Goal: Task Accomplishment & Management: Complete application form

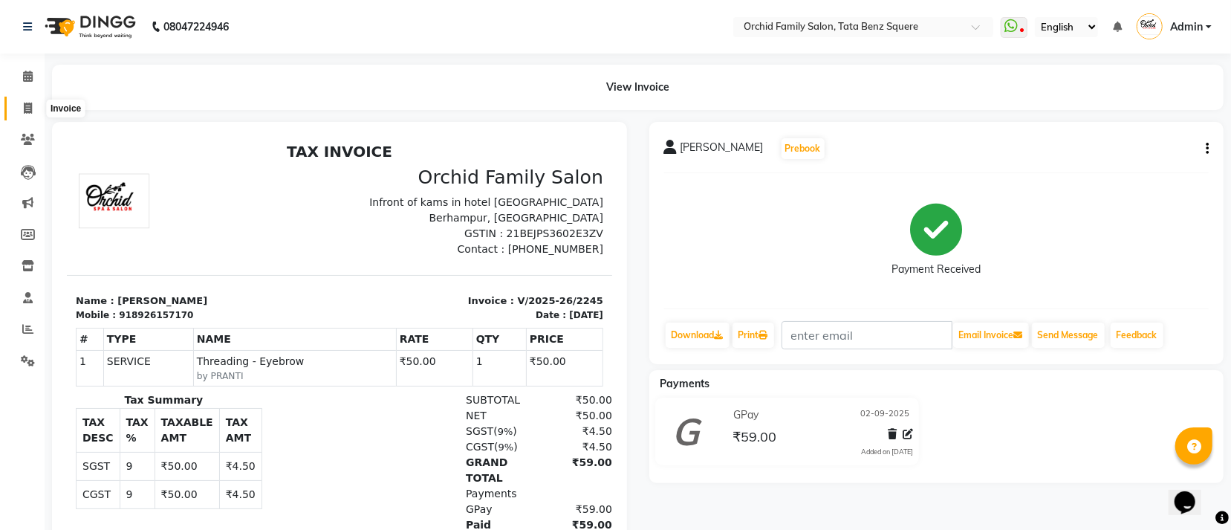
click at [29, 110] on icon at bounding box center [28, 108] width 8 height 11
select select "service"
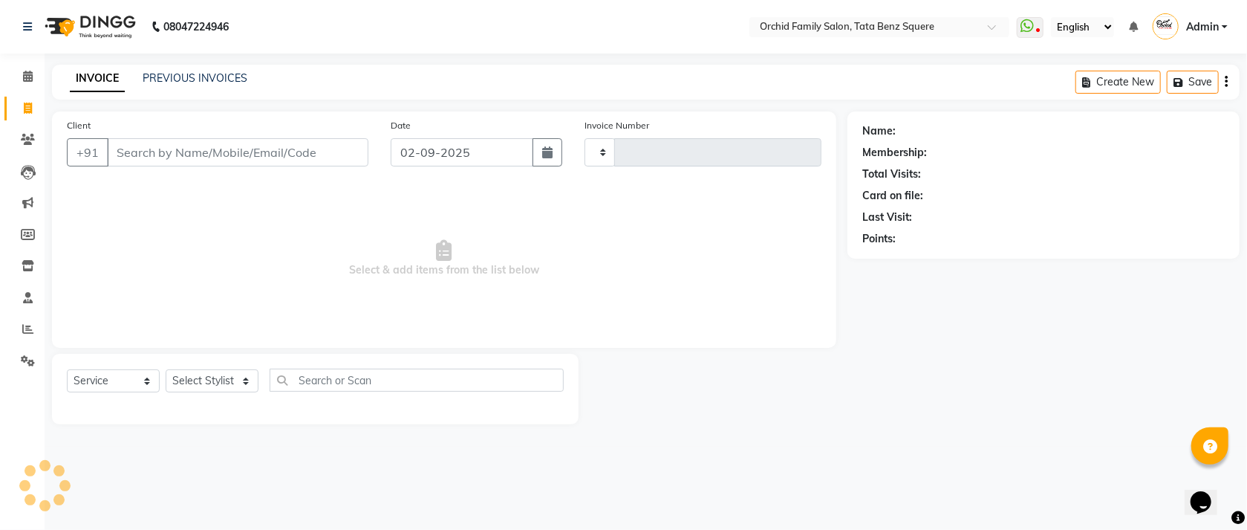
type input "2246"
select select "107"
click at [192, 376] on select "Select Stylist" at bounding box center [212, 380] width 93 height 23
select select "8142"
click at [166, 370] on select "Select Stylist Accountant [PERSON_NAME] [PERSON_NAME] [PERSON_NAME] [PERSON_NAM…" at bounding box center [212, 380] width 93 height 23
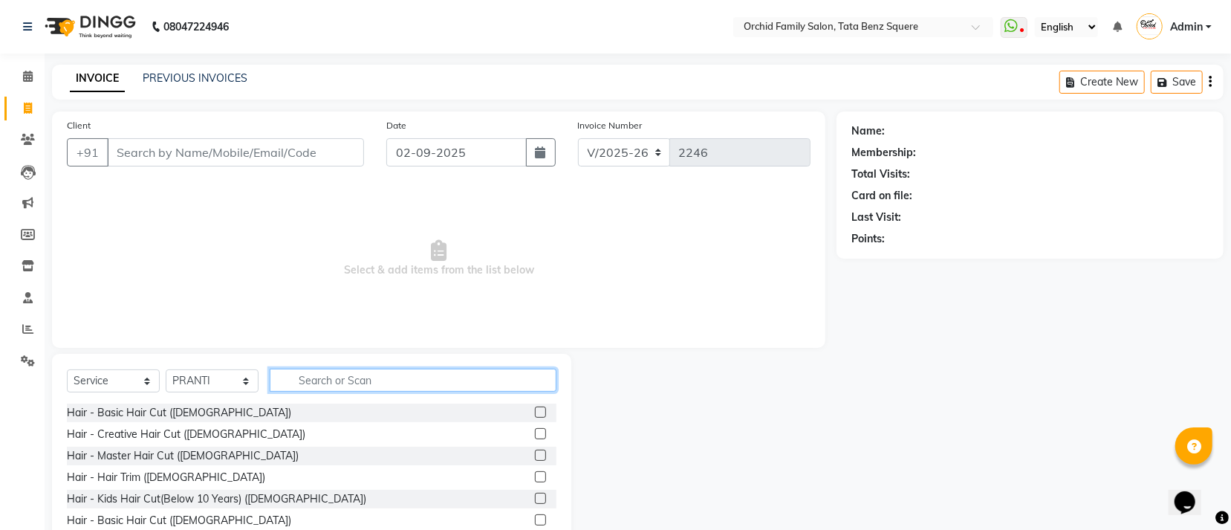
click at [315, 383] on input "text" at bounding box center [413, 379] width 287 height 23
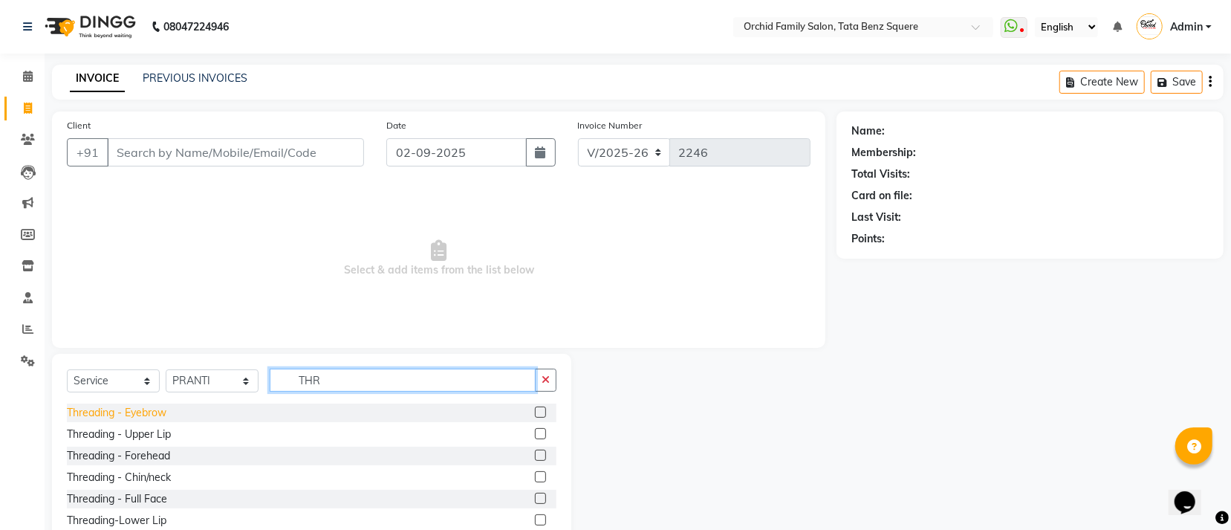
type input "THR"
click at [155, 411] on div "Threading - Eyebrow" at bounding box center [117, 413] width 100 height 16
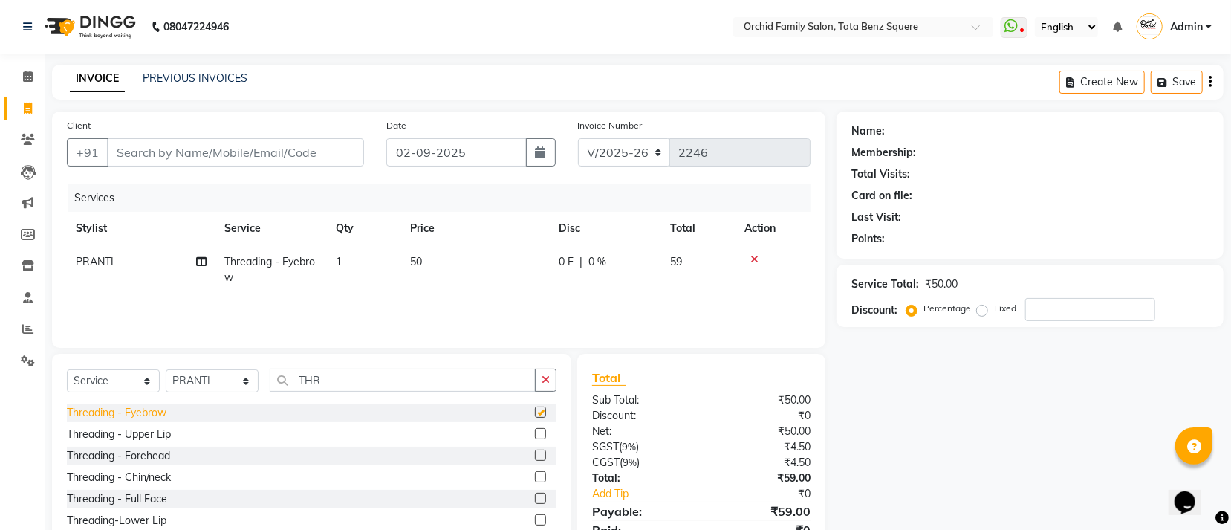
checkbox input "false"
click at [481, 458] on div "Threading - Forehead" at bounding box center [311, 455] width 489 height 19
click at [484, 432] on div "Threading - Upper Lip" at bounding box center [311, 434] width 489 height 19
click at [135, 440] on div "Threading - Upper Lip" at bounding box center [119, 434] width 104 height 16
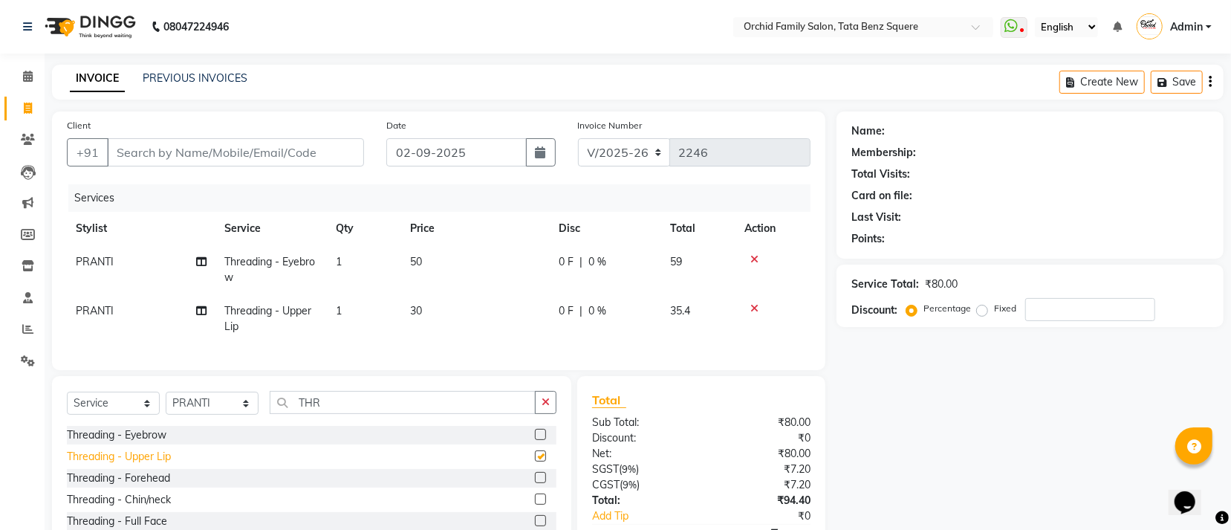
checkbox input "false"
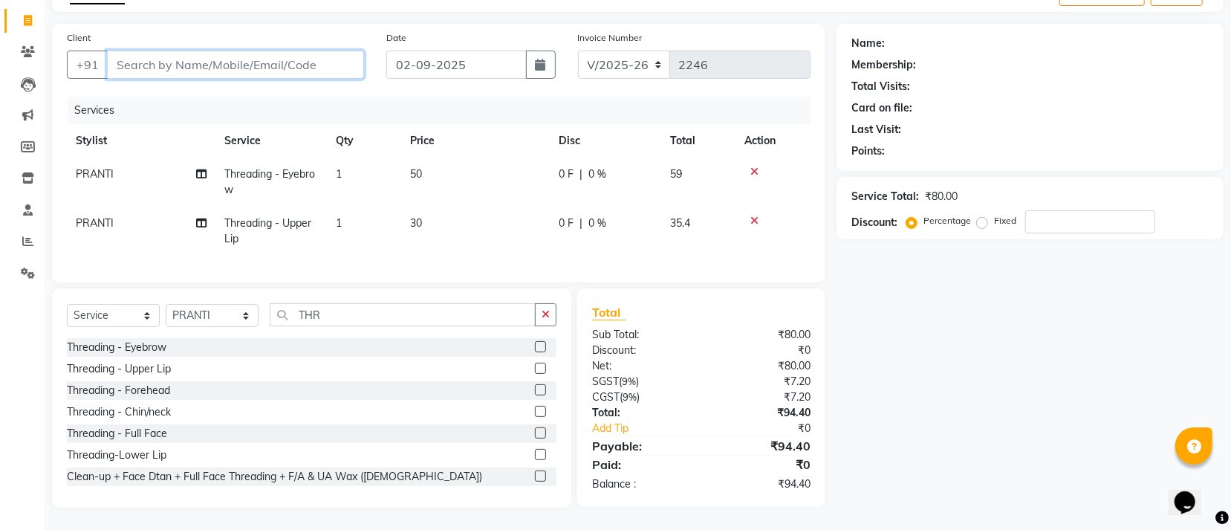
click at [204, 56] on input "Client" at bounding box center [235, 65] width 257 height 28
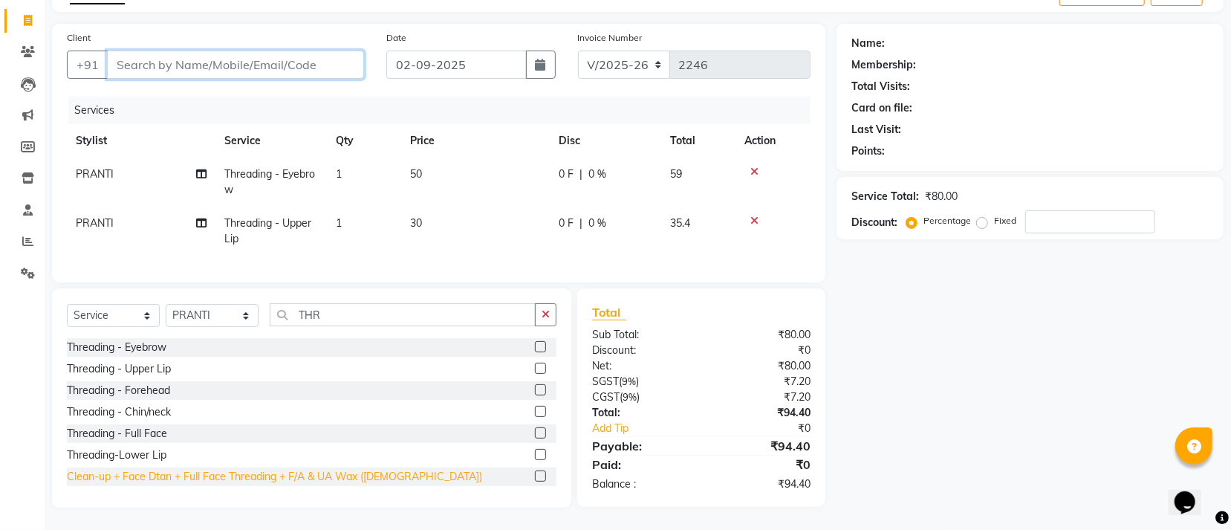
type input "7"
type input "0"
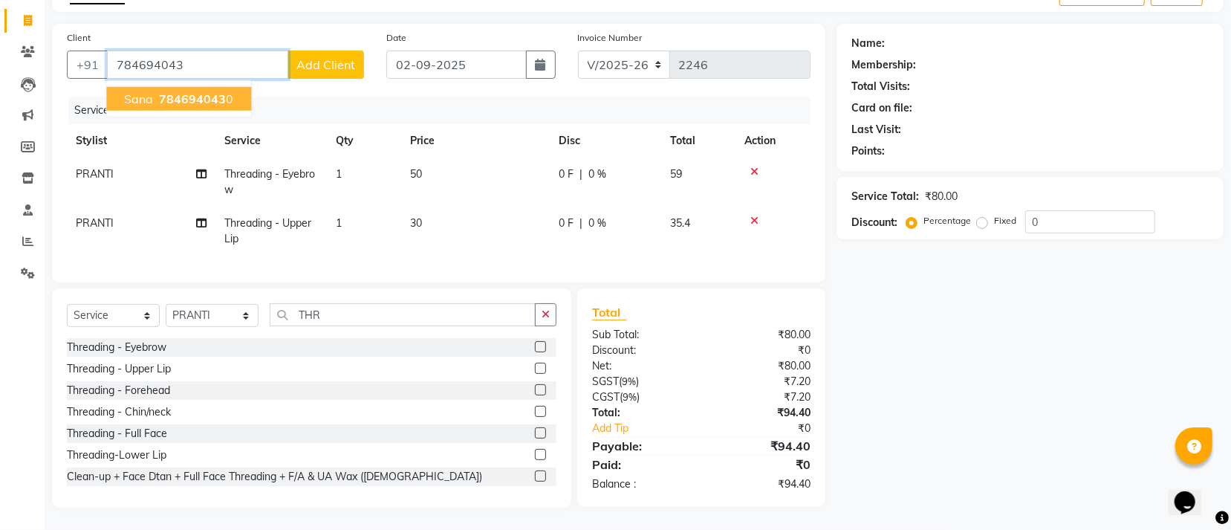
click at [175, 91] on span "784694043" at bounding box center [192, 98] width 67 height 15
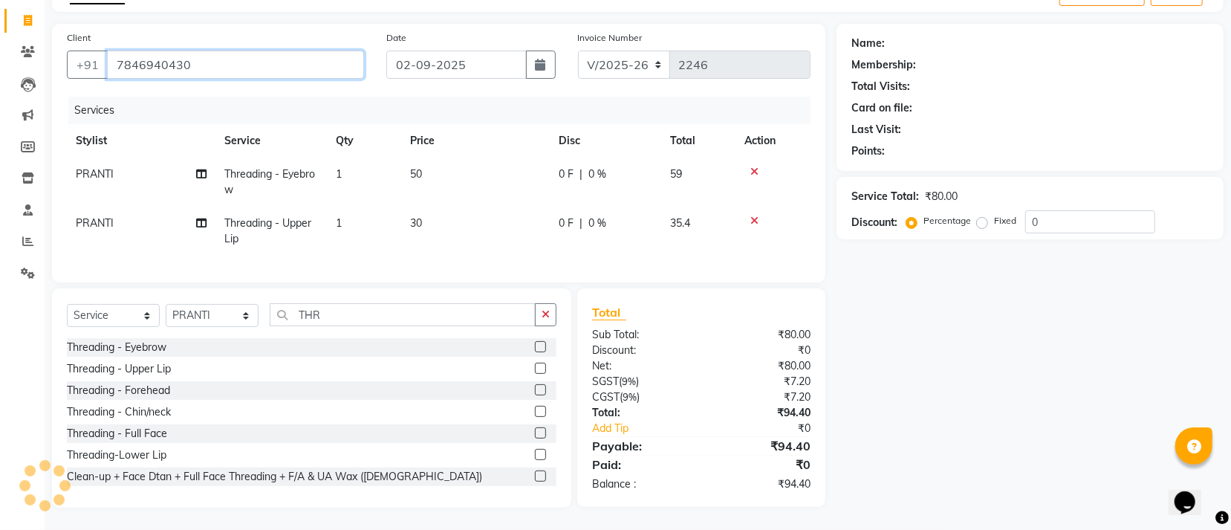
type input "7846940430"
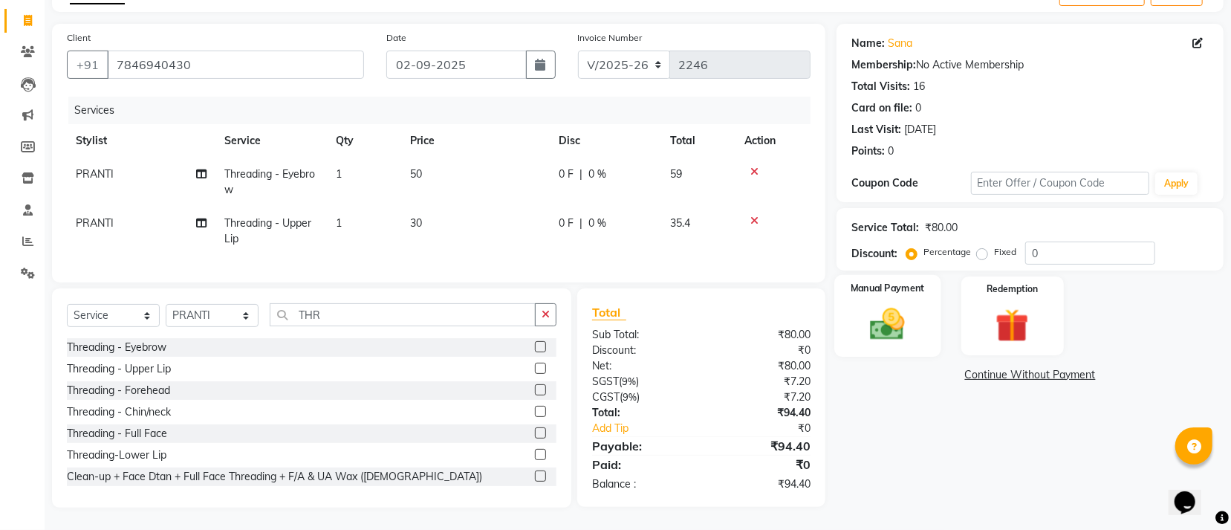
click at [897, 304] on img at bounding box center [887, 324] width 56 height 40
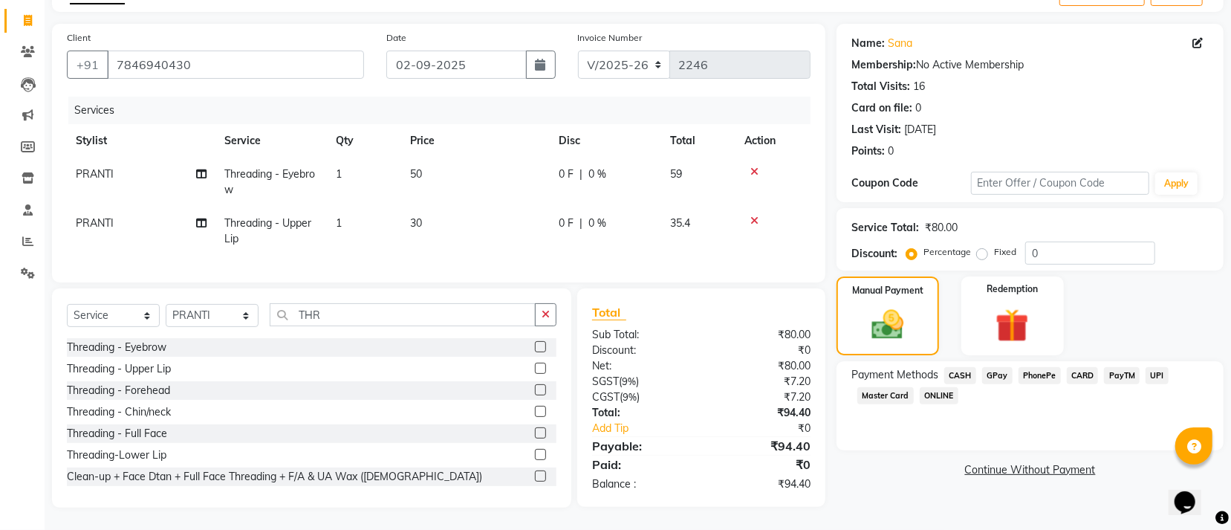
click at [957, 367] on span "CASH" at bounding box center [960, 375] width 32 height 17
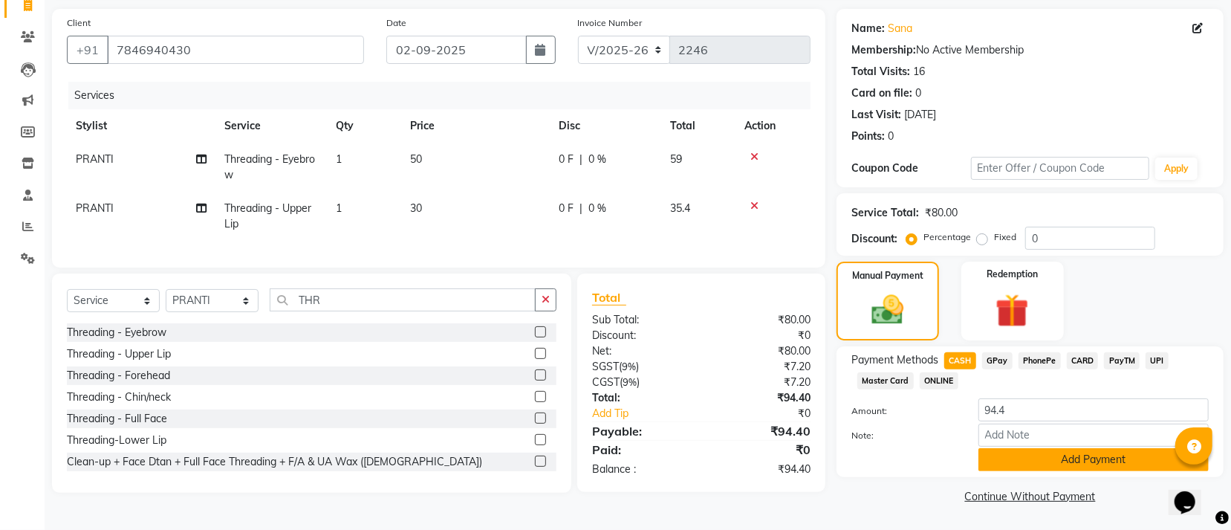
click at [990, 459] on button "Add Payment" at bounding box center [1093, 459] width 230 height 23
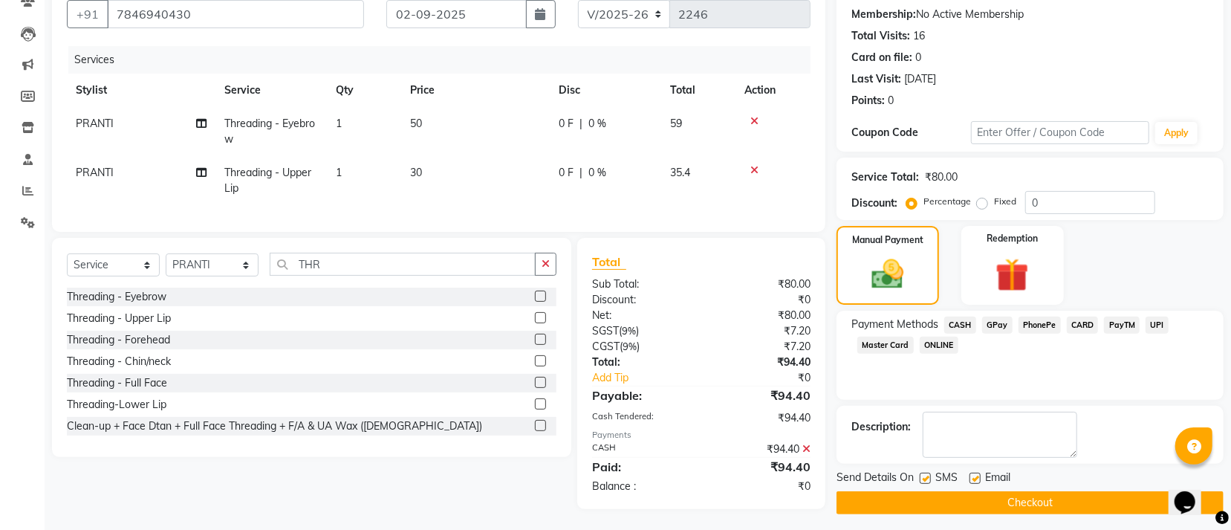
scroll to position [157, 0]
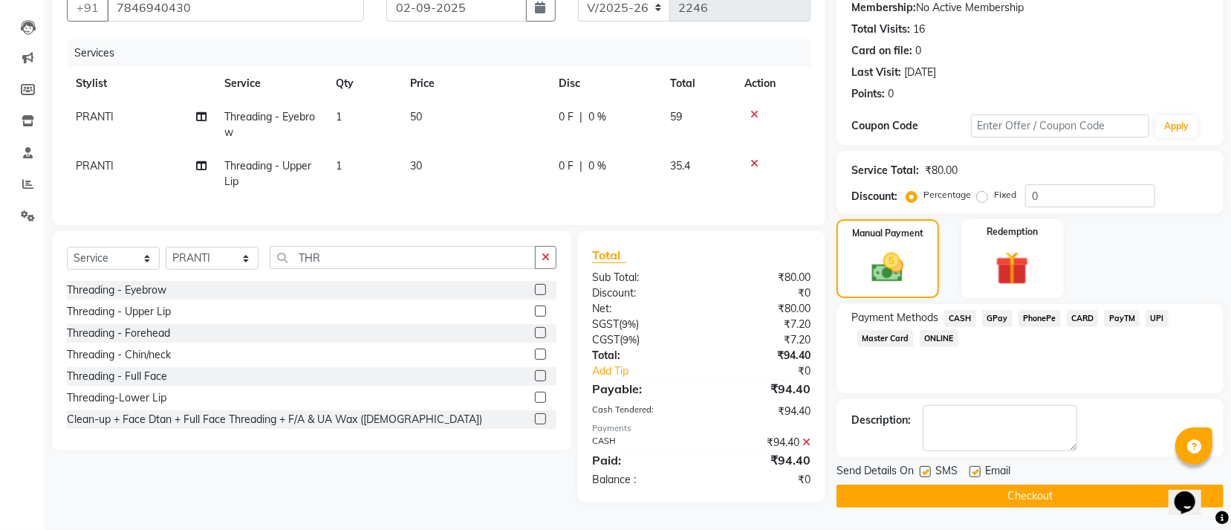
click at [982, 484] on button "Checkout" at bounding box center [1029, 495] width 387 height 23
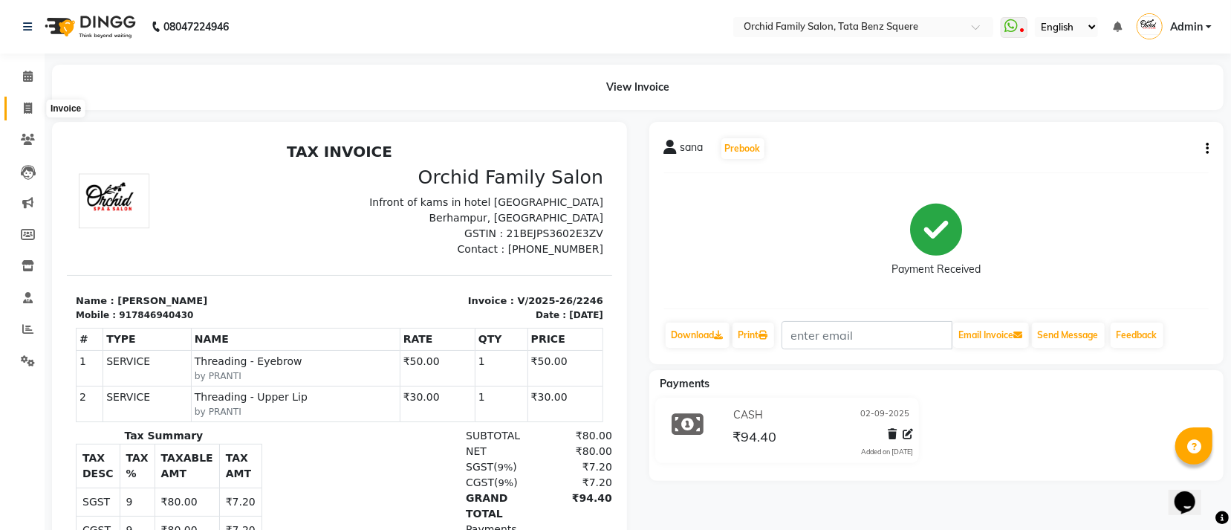
click at [29, 108] on icon at bounding box center [28, 108] width 8 height 11
select select "service"
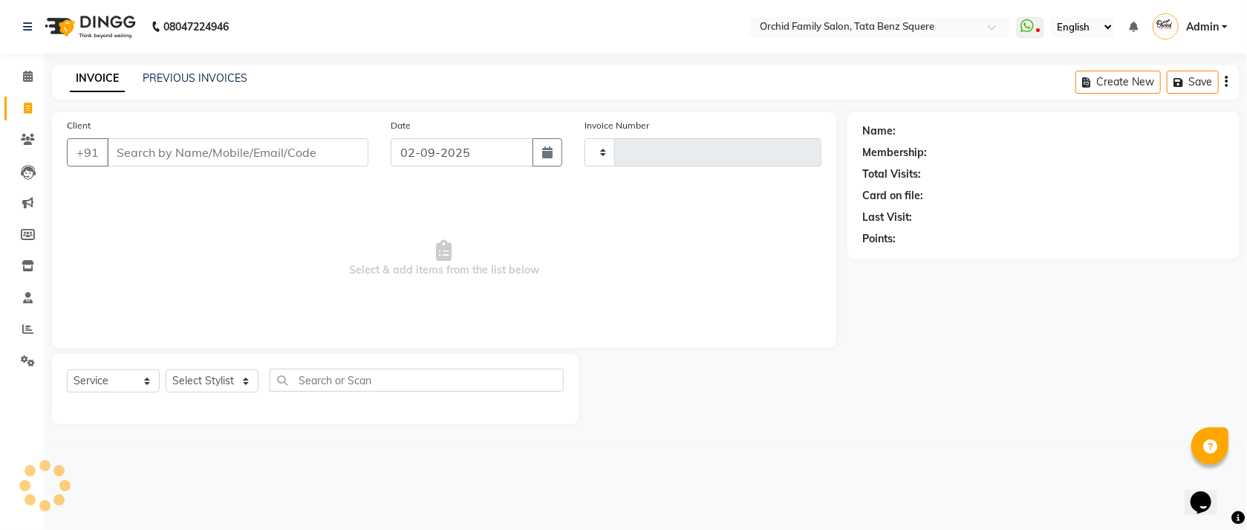
type input "2247"
select select "107"
click at [183, 385] on select "Select Stylist Accountant [PERSON_NAME] [PERSON_NAME] [PERSON_NAME] [PERSON_NAM…" at bounding box center [212, 380] width 93 height 23
select select "90135"
click at [166, 370] on select "Select Stylist Accountant [PERSON_NAME] [PERSON_NAME] [PERSON_NAME] [PERSON_NAM…" at bounding box center [212, 380] width 93 height 23
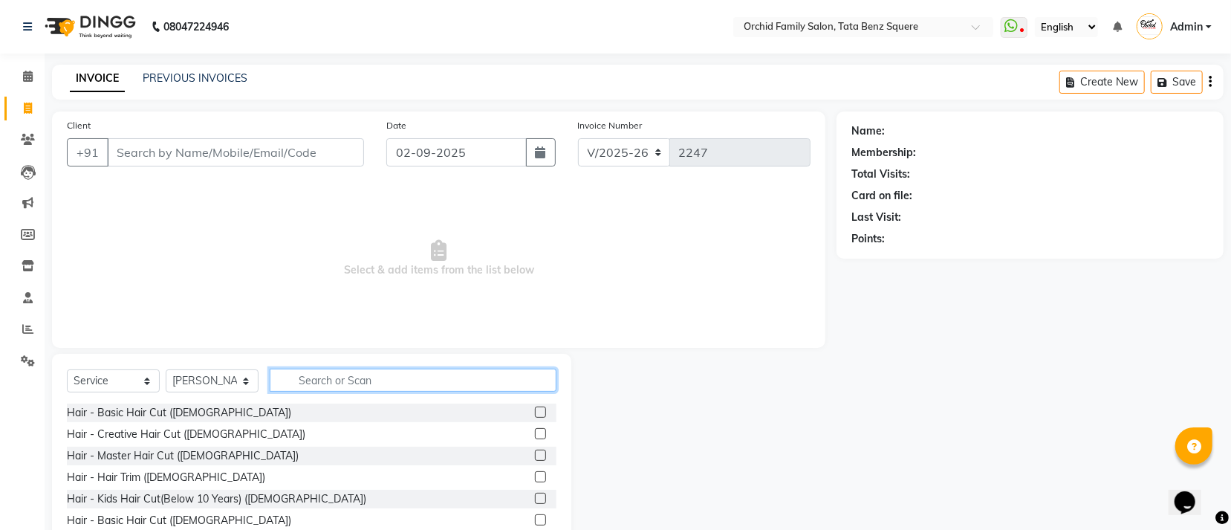
click at [278, 373] on input "text" at bounding box center [413, 379] width 287 height 23
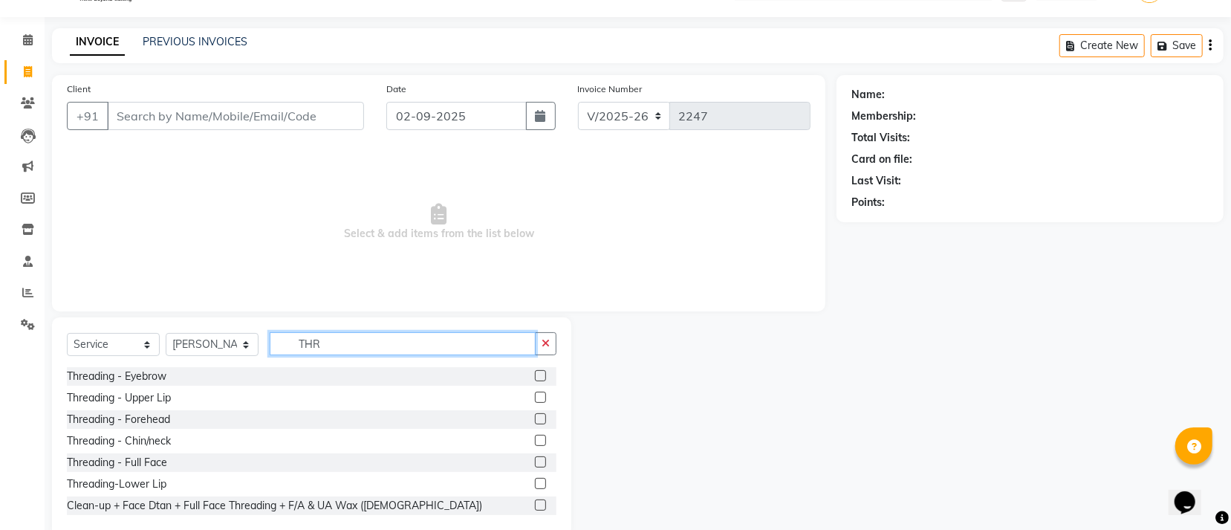
scroll to position [66, 0]
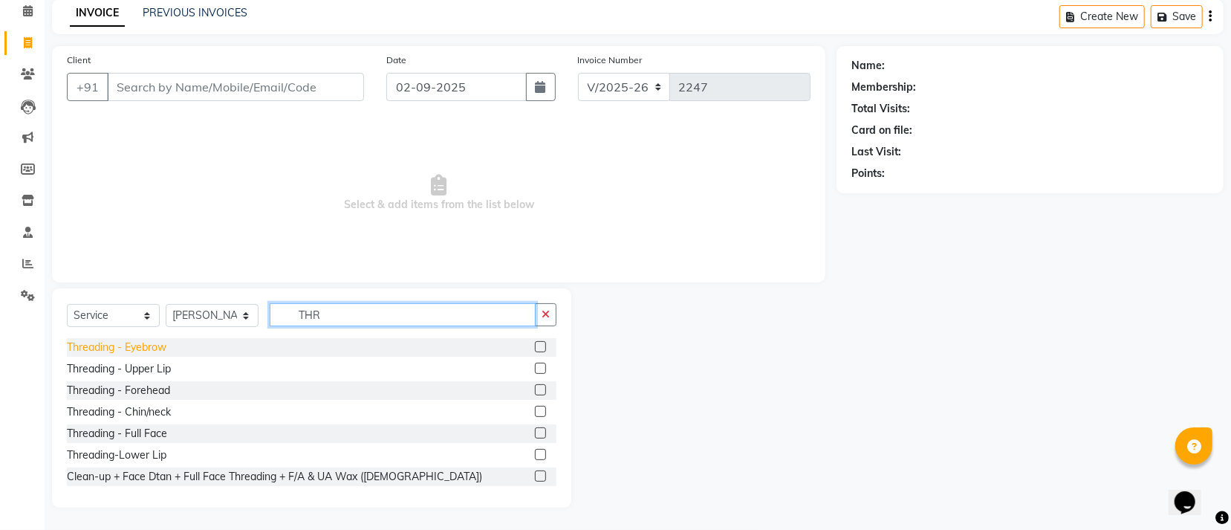
type input "THR"
click at [140, 345] on div "Threading - Eyebrow" at bounding box center [117, 347] width 100 height 16
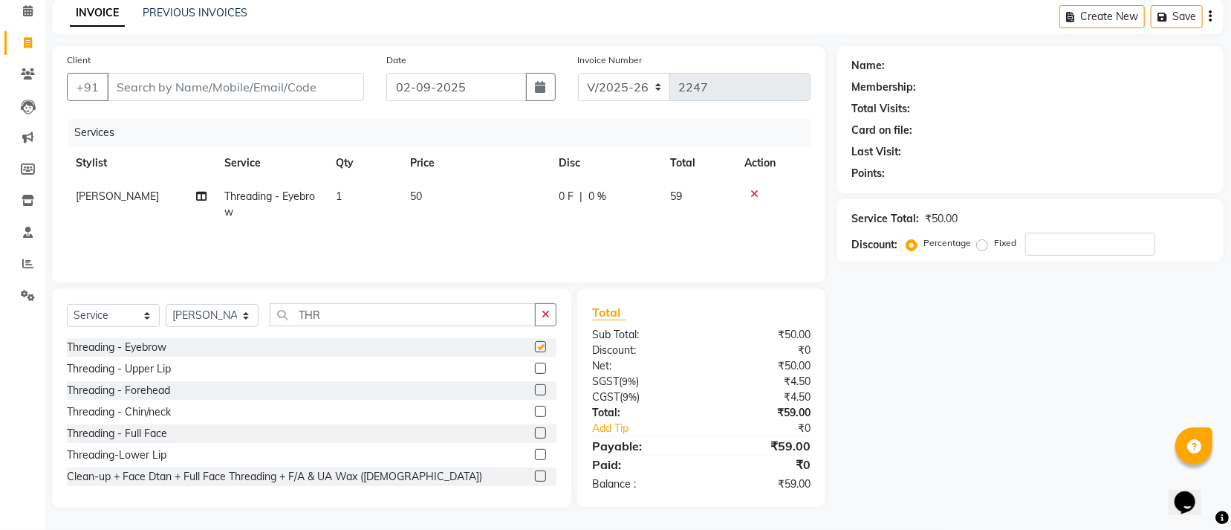
checkbox input "false"
click at [157, 374] on div "Threading - Upper Lip" at bounding box center [119, 369] width 104 height 16
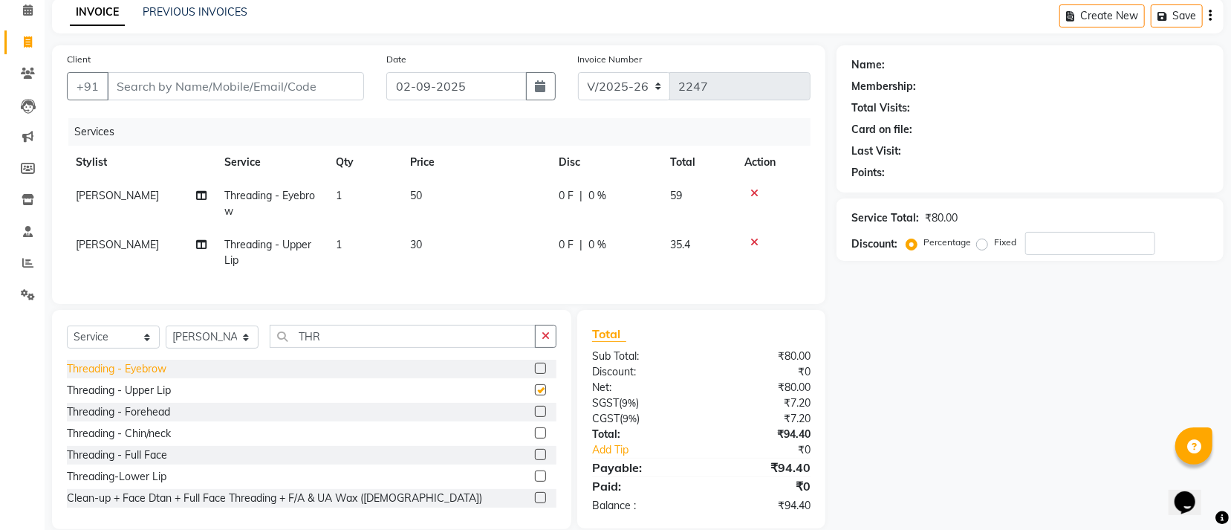
checkbox input "false"
click at [144, 420] on div "Threading - Forehead" at bounding box center [118, 412] width 103 height 16
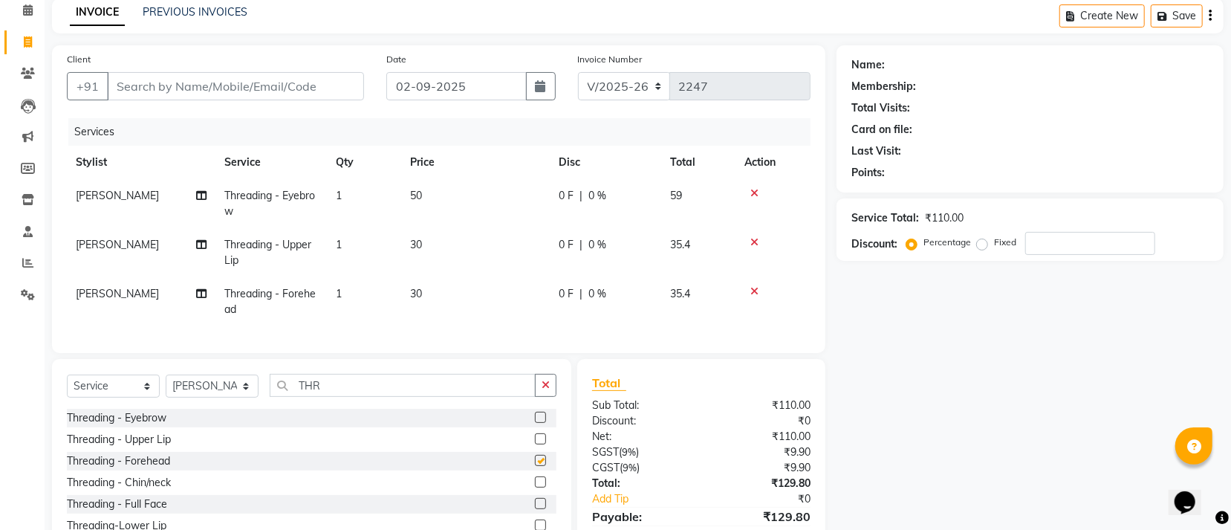
checkbox input "false"
click at [244, 85] on input "Client" at bounding box center [235, 86] width 257 height 28
type input "6"
type input "0"
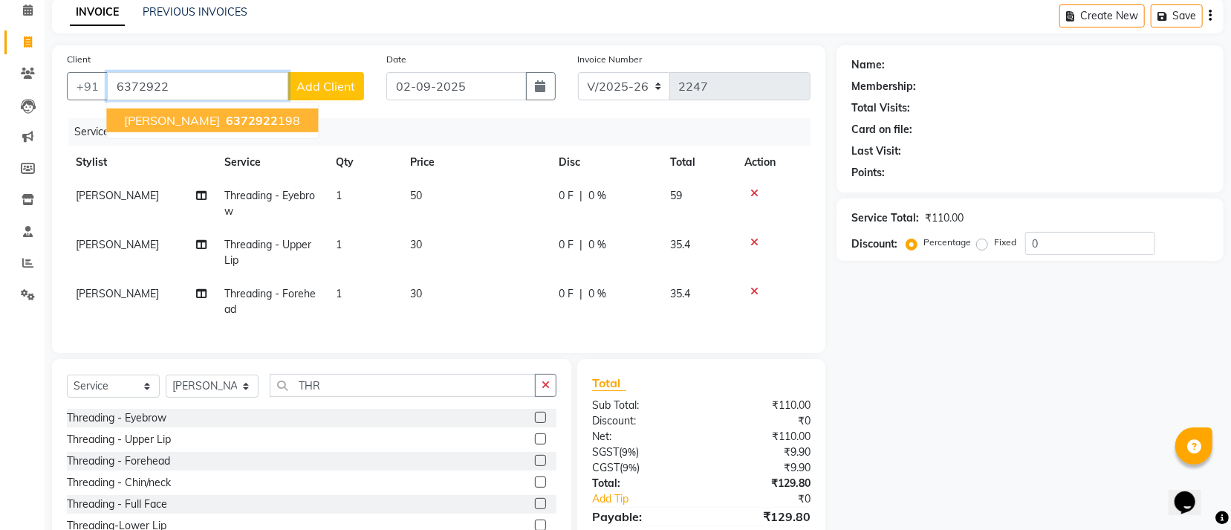
click at [202, 127] on button "[PERSON_NAME] 6372922 198" at bounding box center [212, 120] width 212 height 24
type input "6372922198"
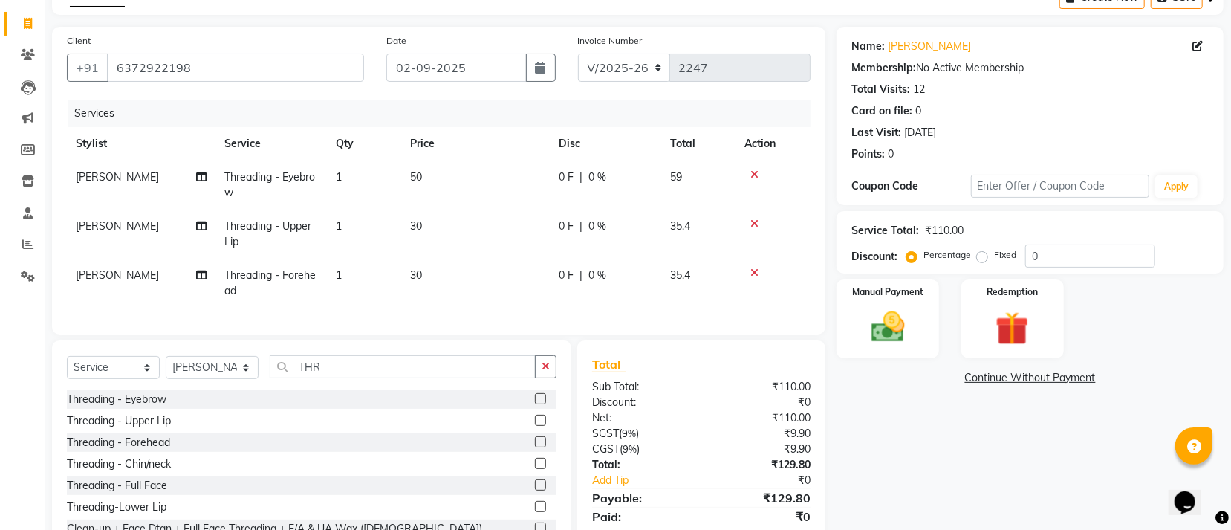
scroll to position [153, 0]
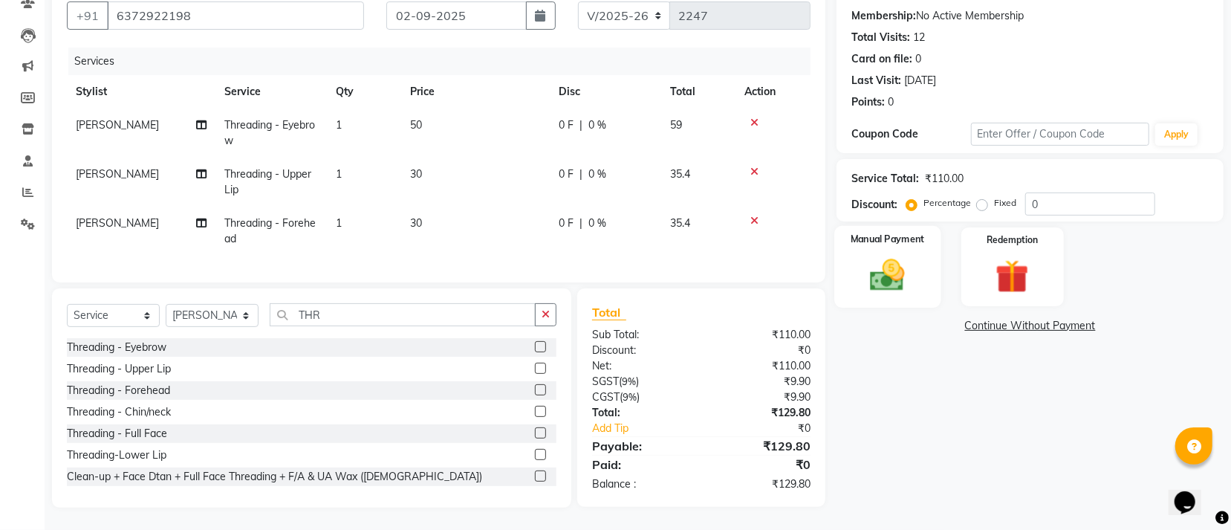
click at [892, 255] on img at bounding box center [887, 275] width 56 height 40
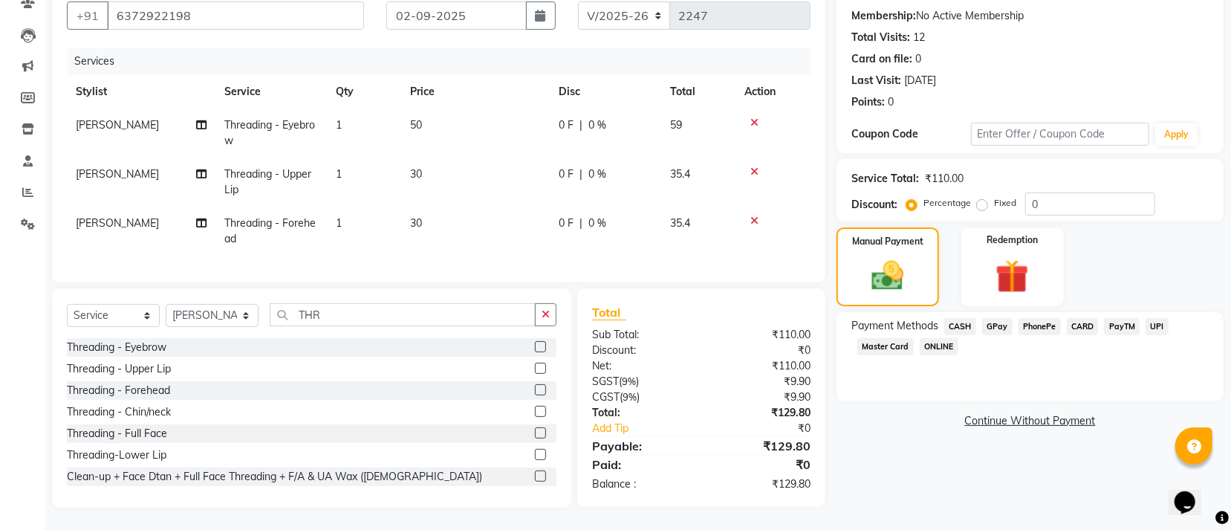
click at [998, 318] on span "GPay" at bounding box center [997, 326] width 30 height 17
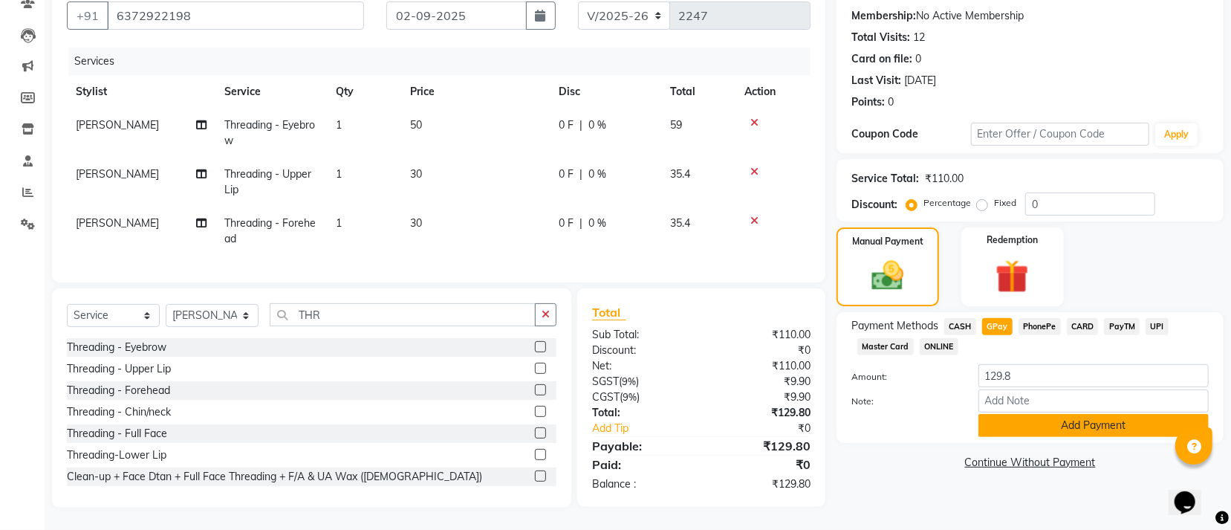
click at [1007, 414] on button "Add Payment" at bounding box center [1093, 425] width 230 height 23
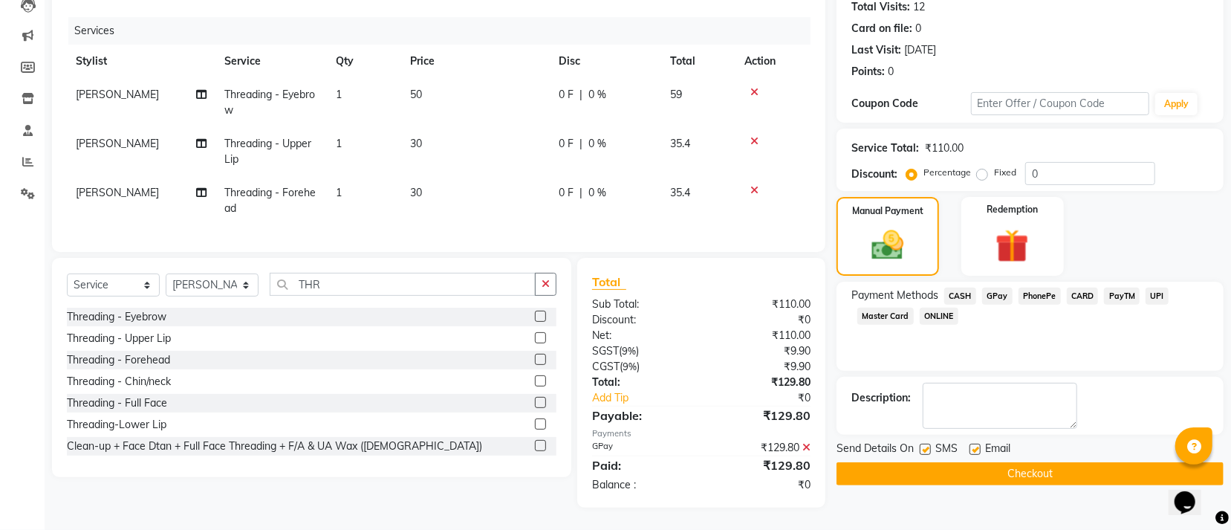
scroll to position [184, 0]
click at [957, 462] on button "Checkout" at bounding box center [1029, 473] width 387 height 23
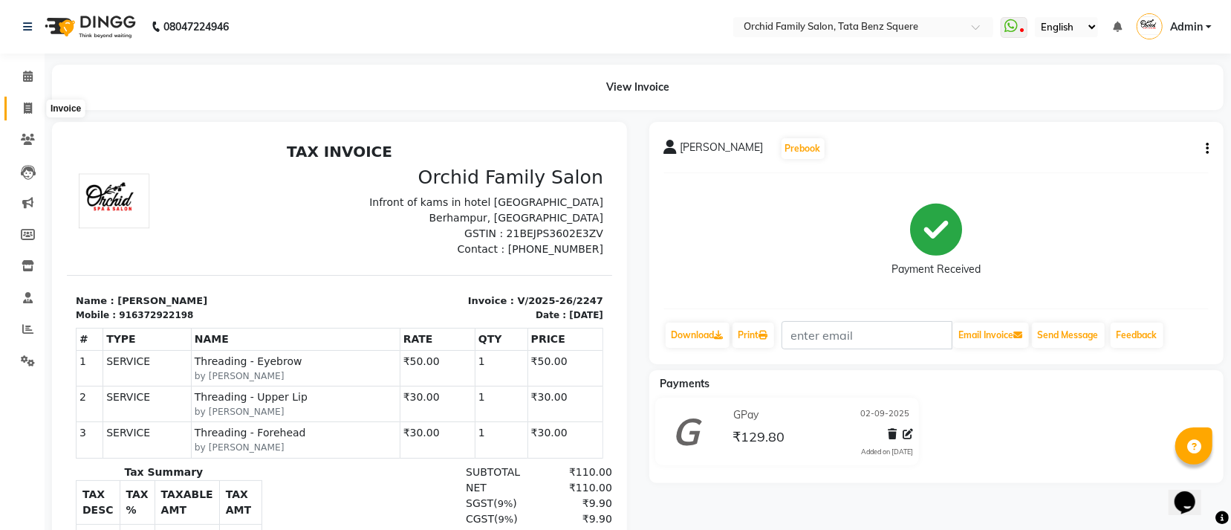
click at [26, 107] on icon at bounding box center [28, 108] width 8 height 11
select select "service"
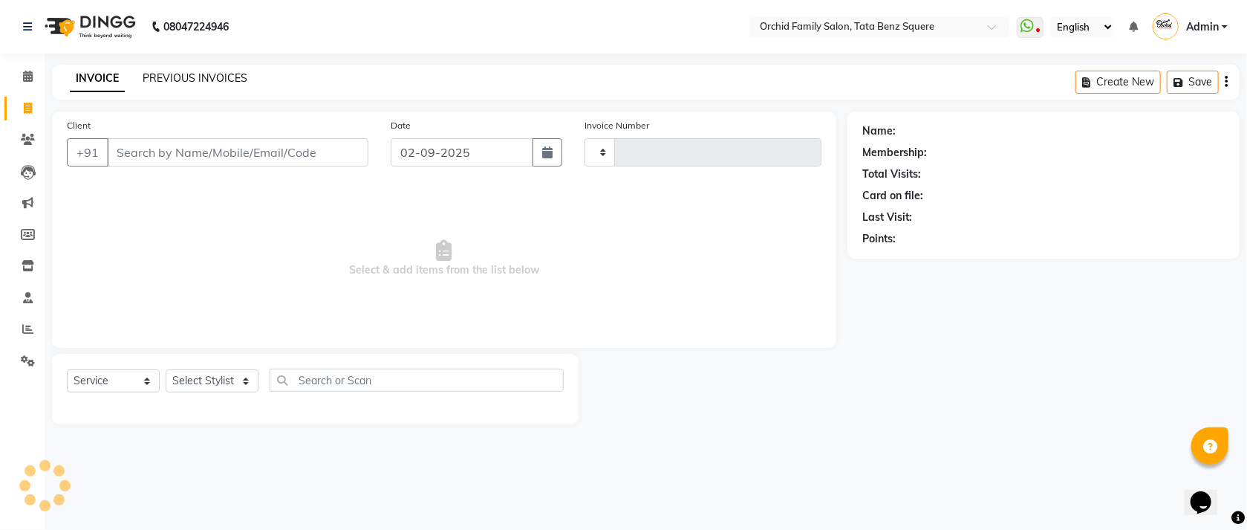
type input "2248"
click at [180, 80] on link "PREVIOUS INVOICES" at bounding box center [195, 77] width 105 height 13
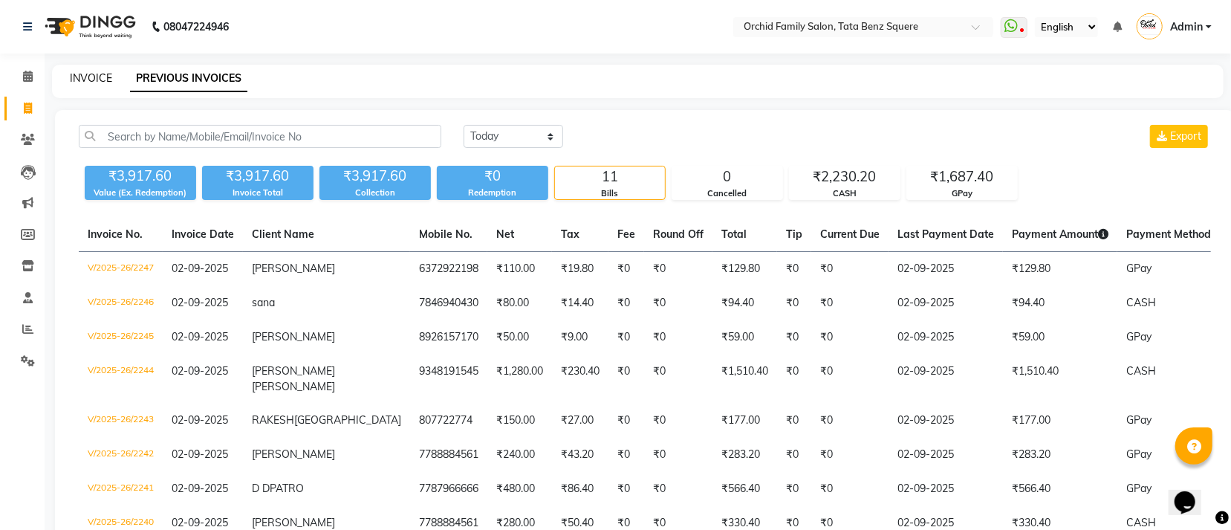
click at [80, 78] on link "INVOICE" at bounding box center [91, 77] width 42 height 13
select select "service"
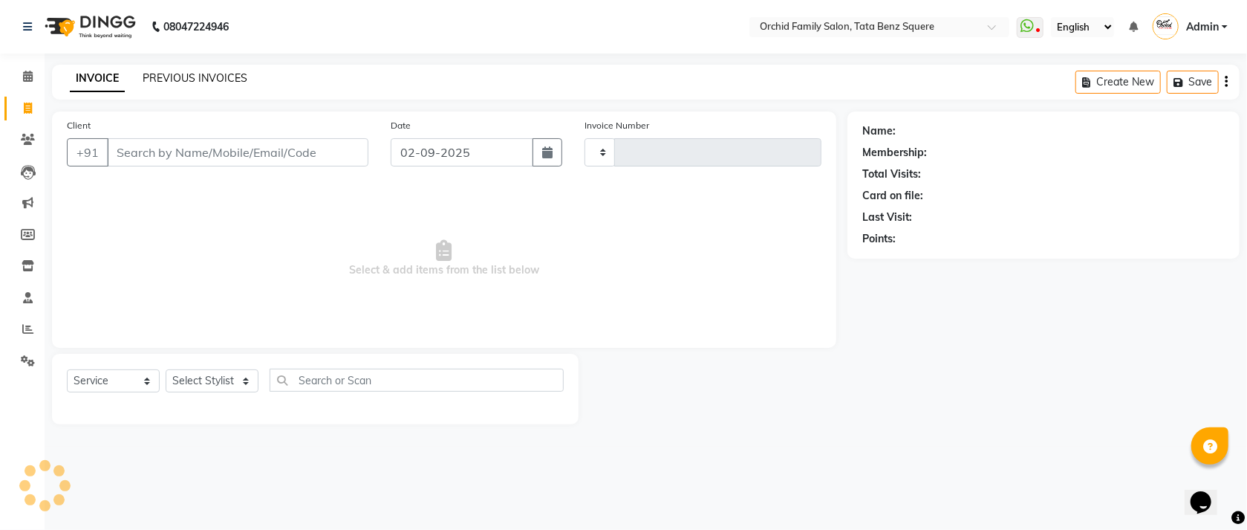
type input "2248"
select select "107"
click at [173, 81] on link "PREVIOUS INVOICES" at bounding box center [195, 77] width 105 height 13
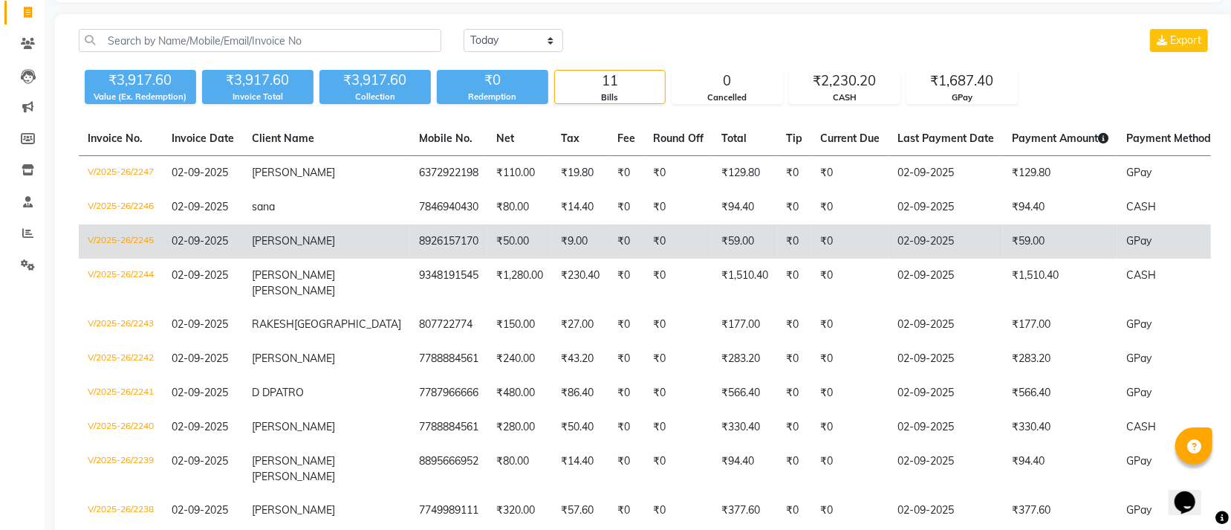
scroll to position [48, 0]
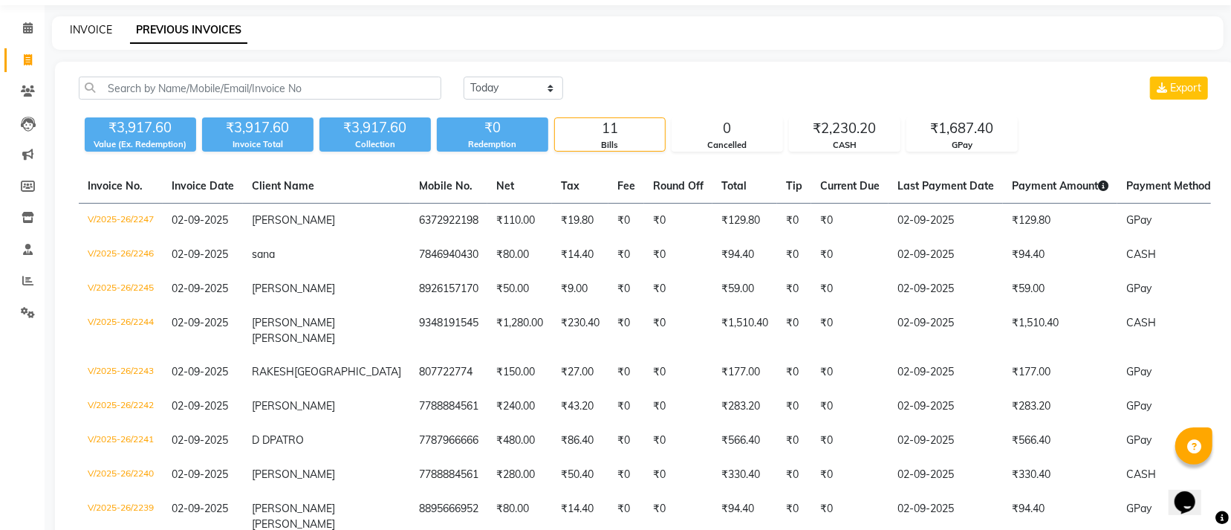
click at [97, 36] on link "INVOICE" at bounding box center [91, 29] width 42 height 13
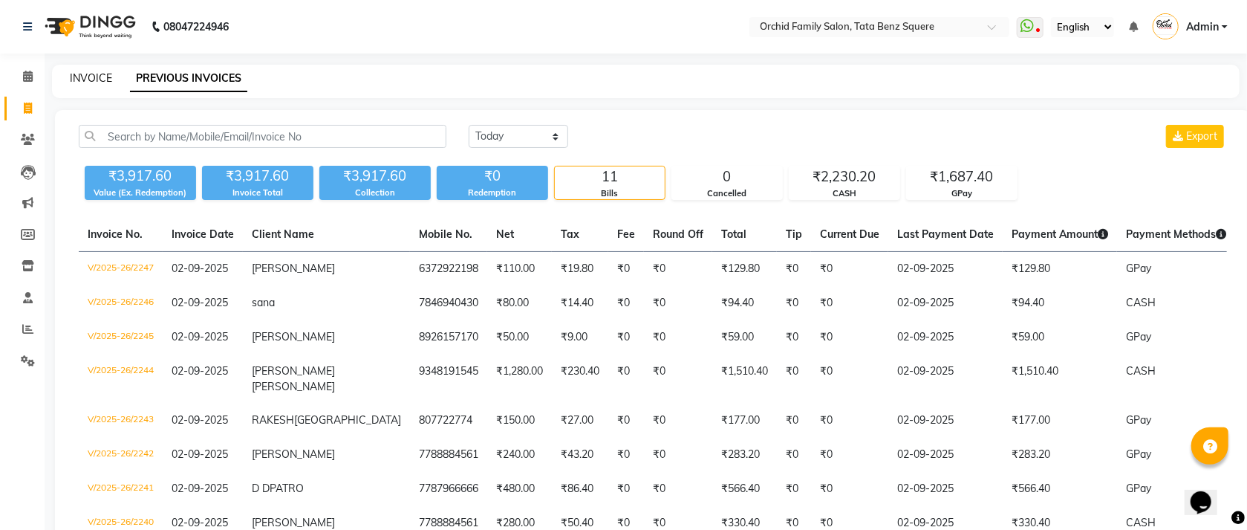
select select "service"
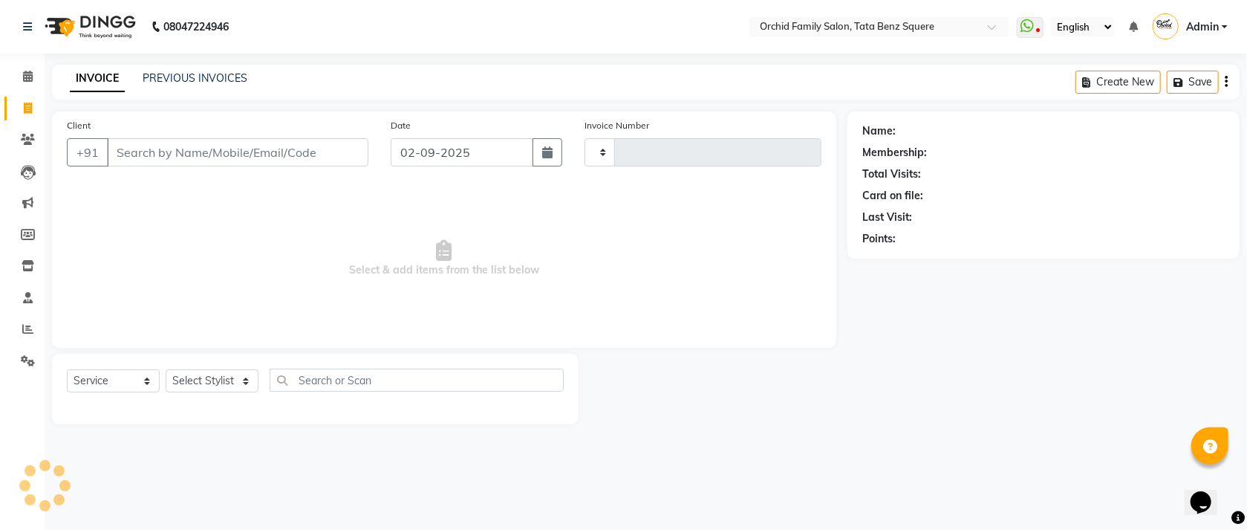
type input "2248"
select select "107"
click at [237, 80] on link "PREVIOUS INVOICES" at bounding box center [195, 77] width 105 height 13
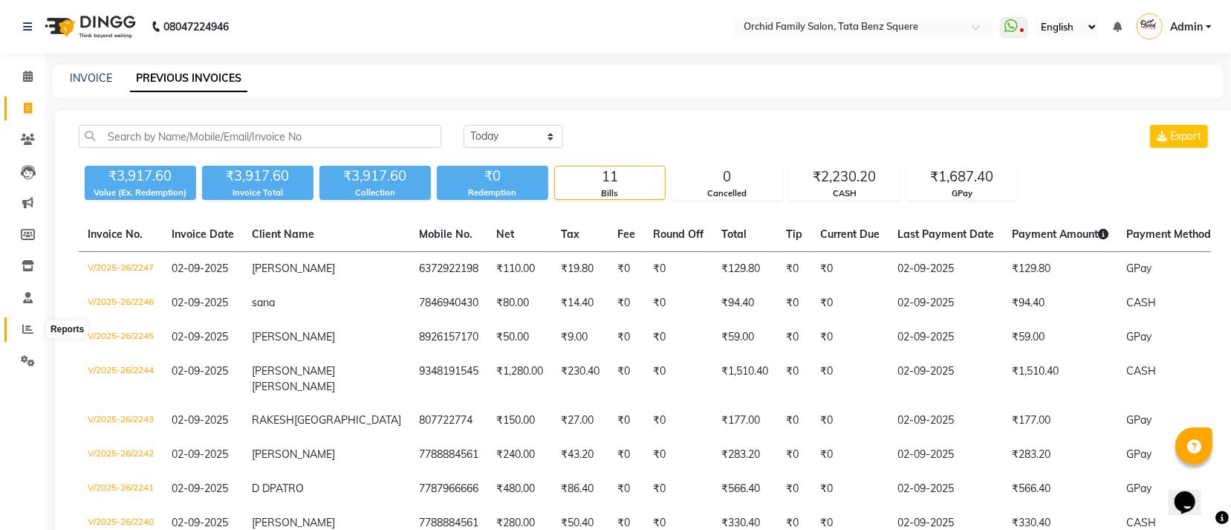
click at [27, 331] on icon at bounding box center [27, 328] width 11 height 11
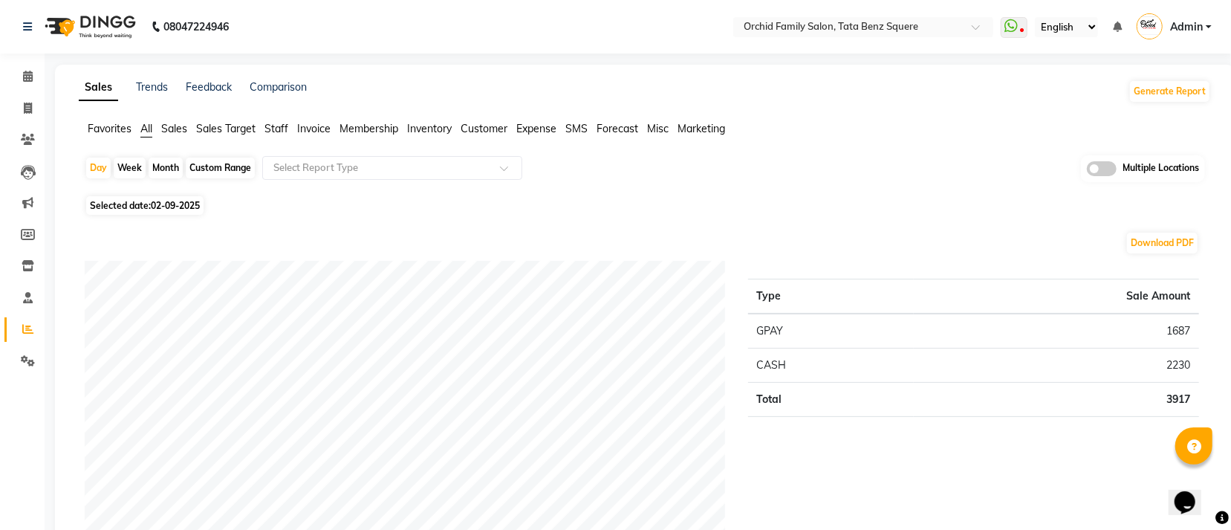
click at [164, 162] on div "Month" at bounding box center [166, 167] width 34 height 21
select select "9"
select select "2025"
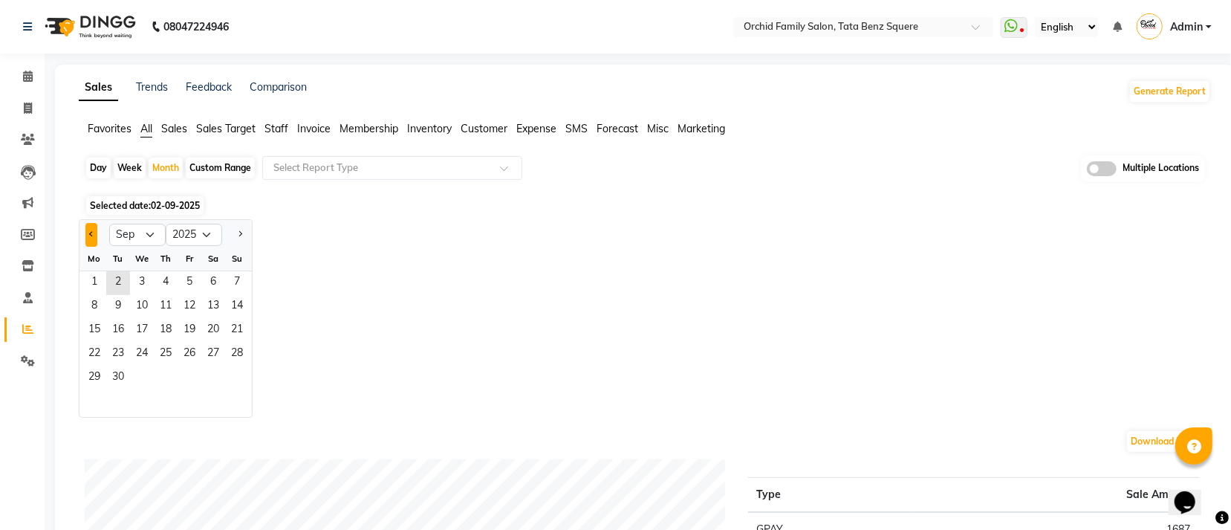
click at [86, 230] on button "Previous month" at bounding box center [91, 235] width 12 height 24
select select "8"
click at [197, 279] on span "1" at bounding box center [190, 283] width 24 height 24
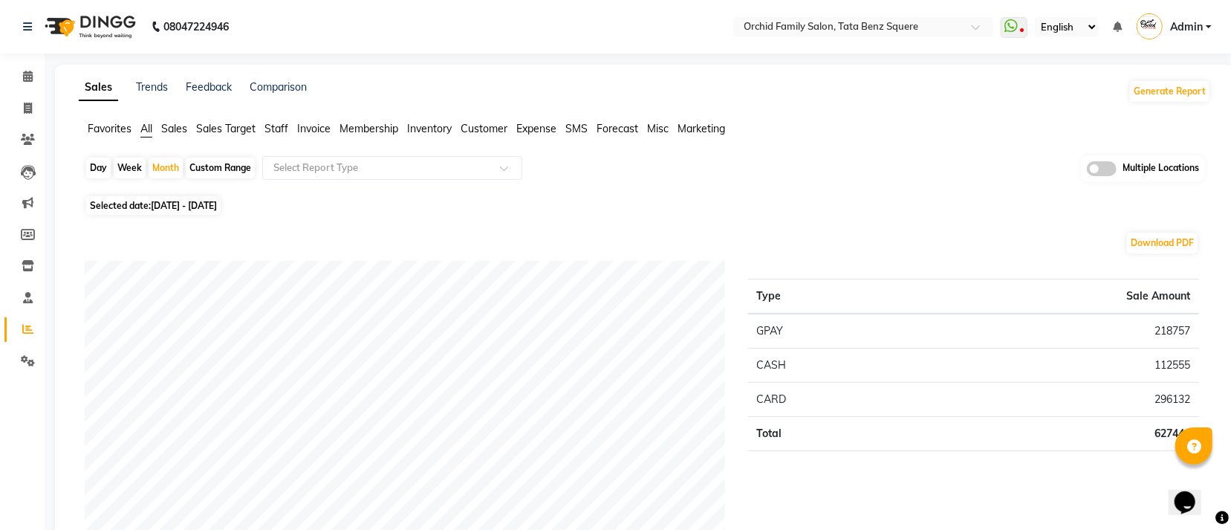
click at [284, 129] on span "Staff" at bounding box center [276, 128] width 24 height 13
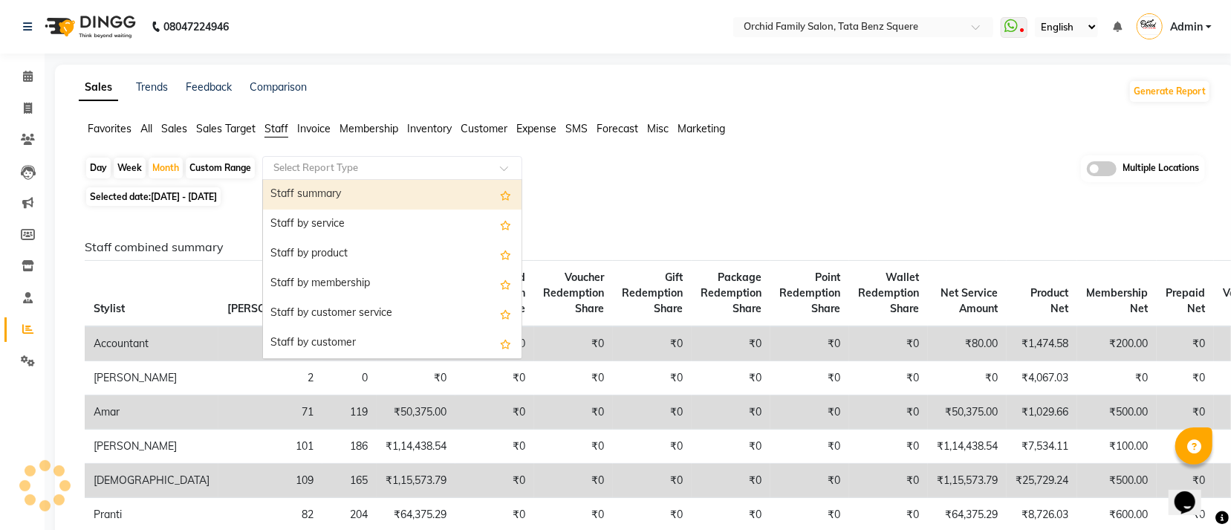
click at [336, 166] on input "text" at bounding box center [377, 167] width 214 height 15
click at [326, 190] on div "Staff summary" at bounding box center [392, 195] width 258 height 30
select select "full_report"
select select "csv"
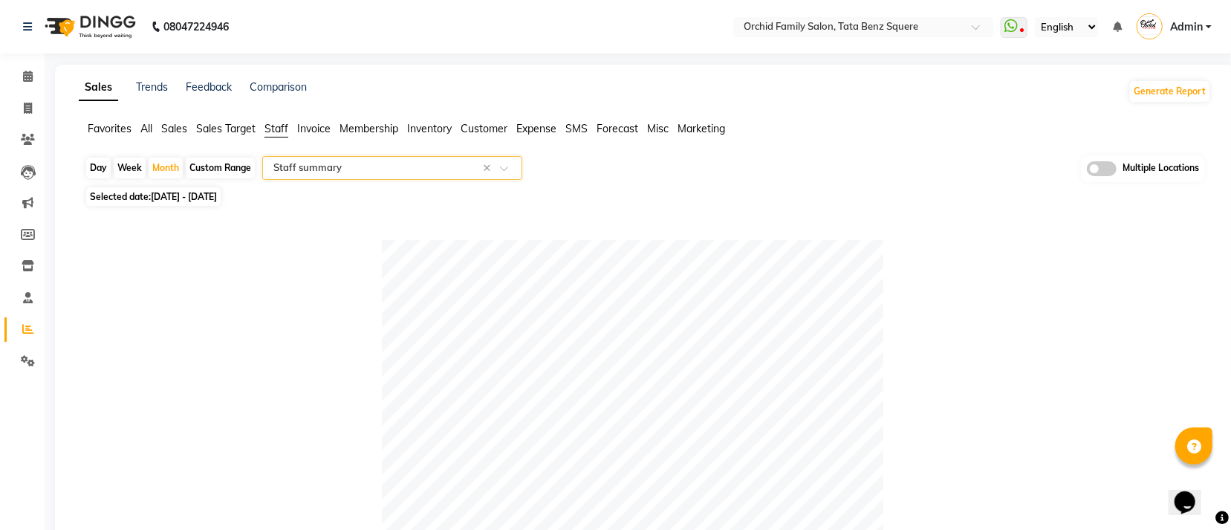
click at [374, 172] on input "text" at bounding box center [377, 167] width 214 height 15
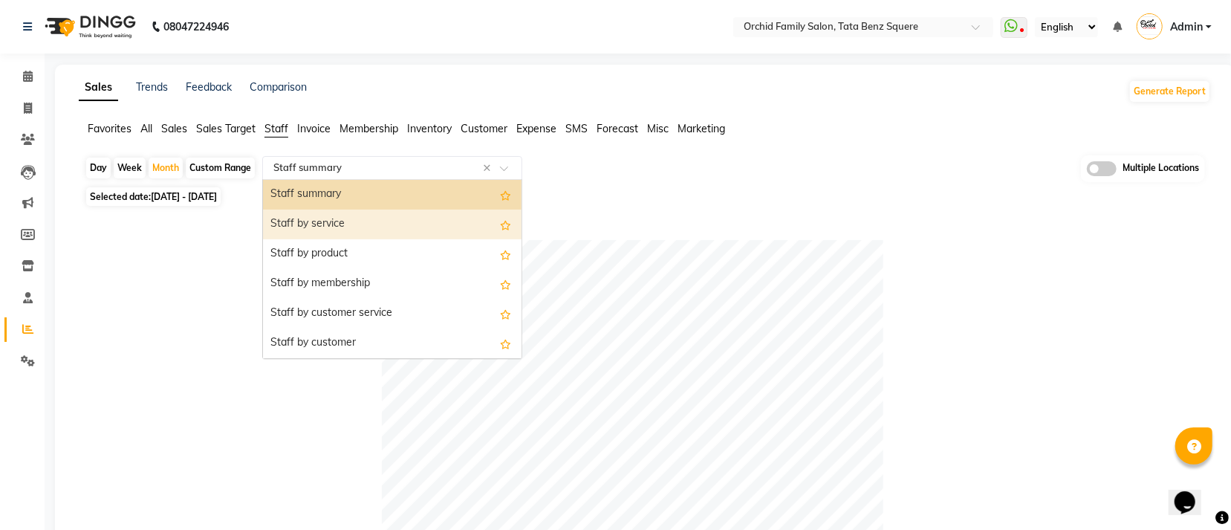
click at [366, 215] on div "Staff by service" at bounding box center [392, 224] width 258 height 30
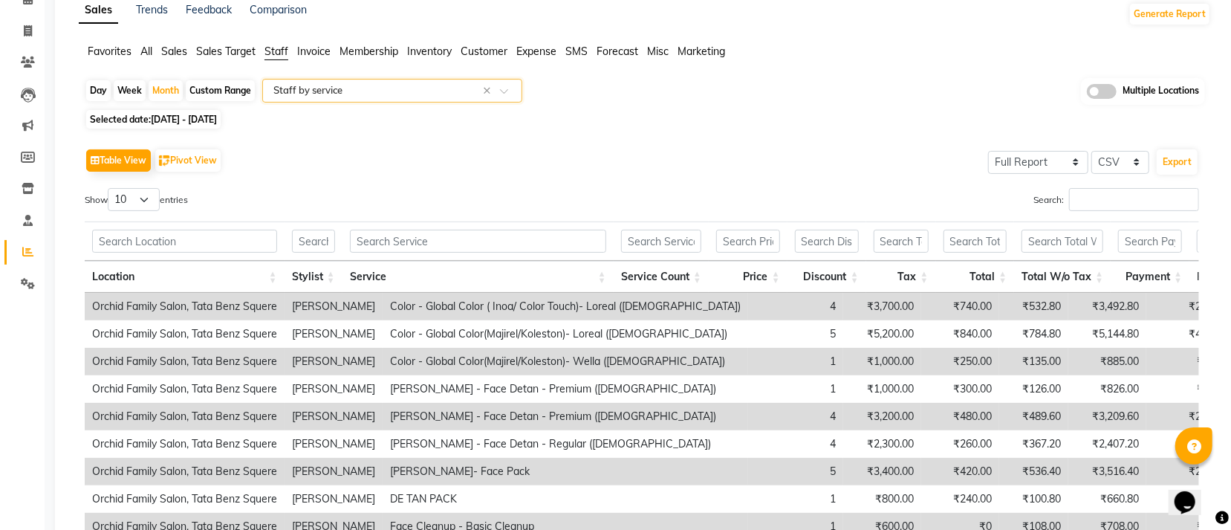
scroll to position [111, 0]
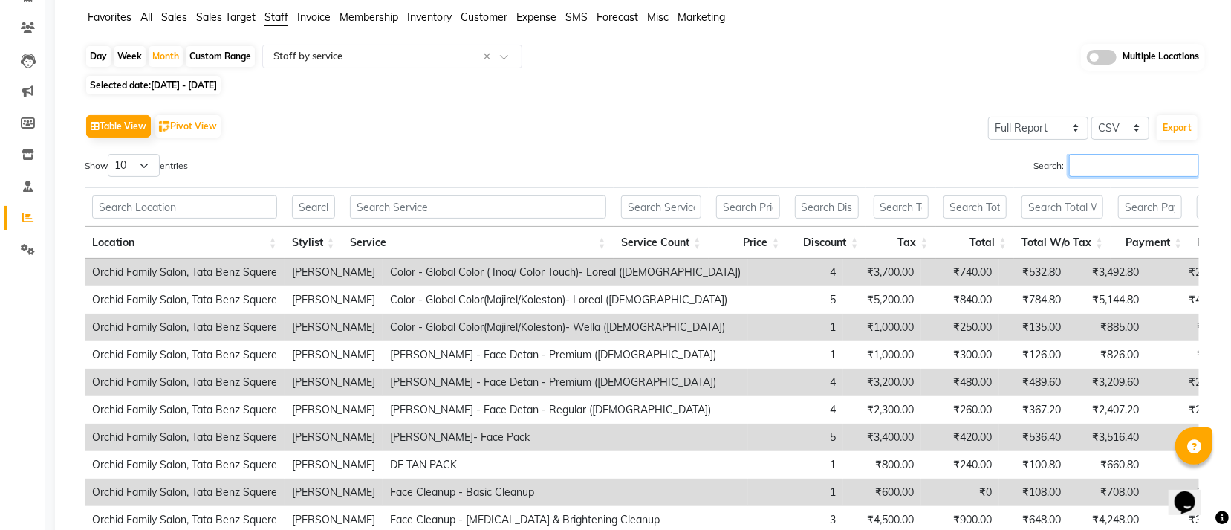
click at [1122, 163] on input "Search:" at bounding box center [1134, 165] width 130 height 23
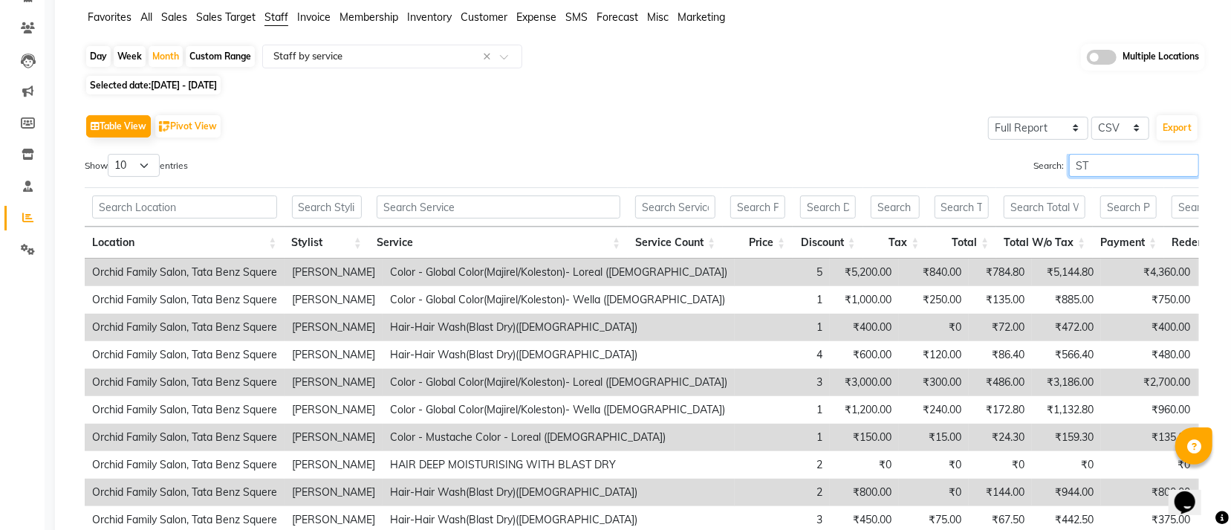
type input "S"
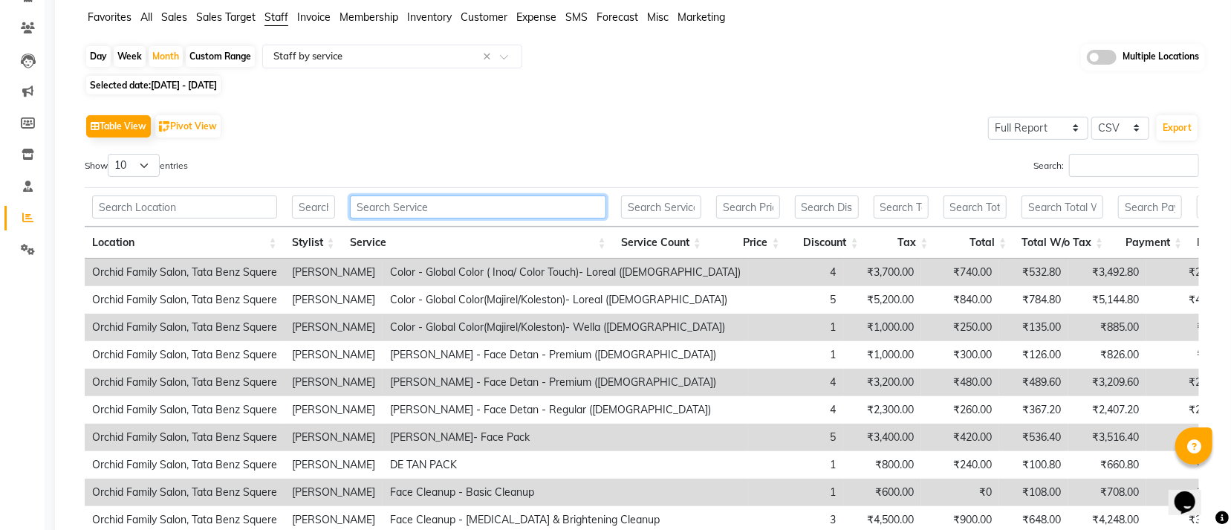
click at [467, 203] on input "text" at bounding box center [478, 206] width 256 height 23
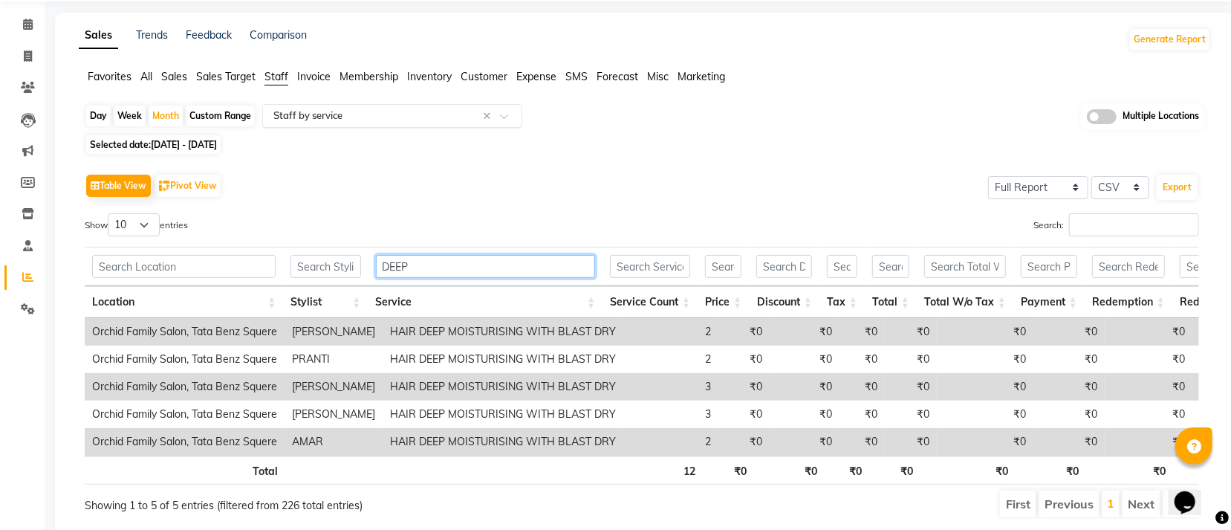
scroll to position [0, 0]
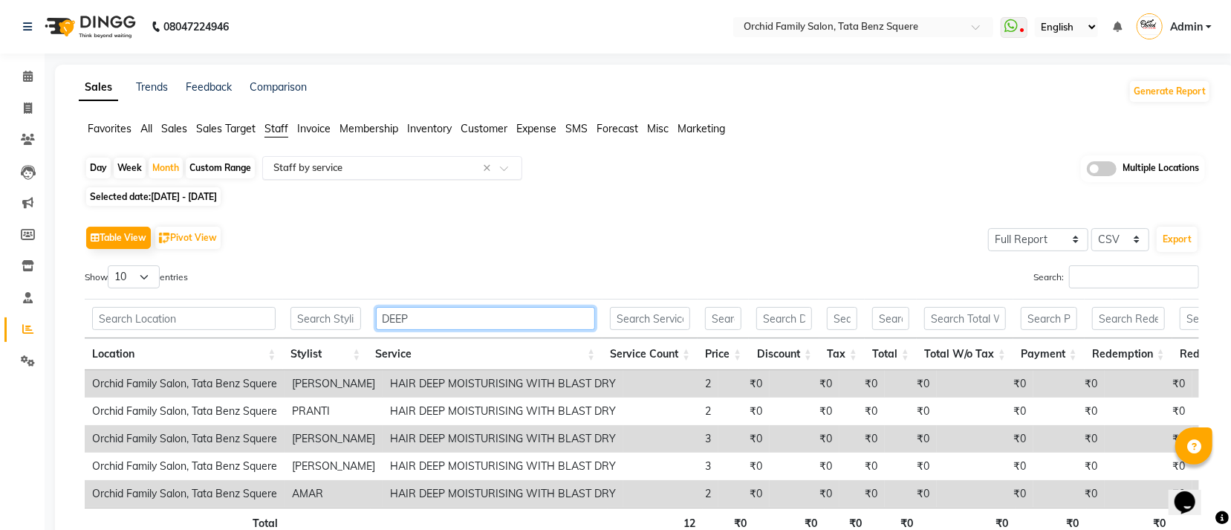
type input "DEEP"
click at [334, 163] on input "text" at bounding box center [377, 167] width 214 height 15
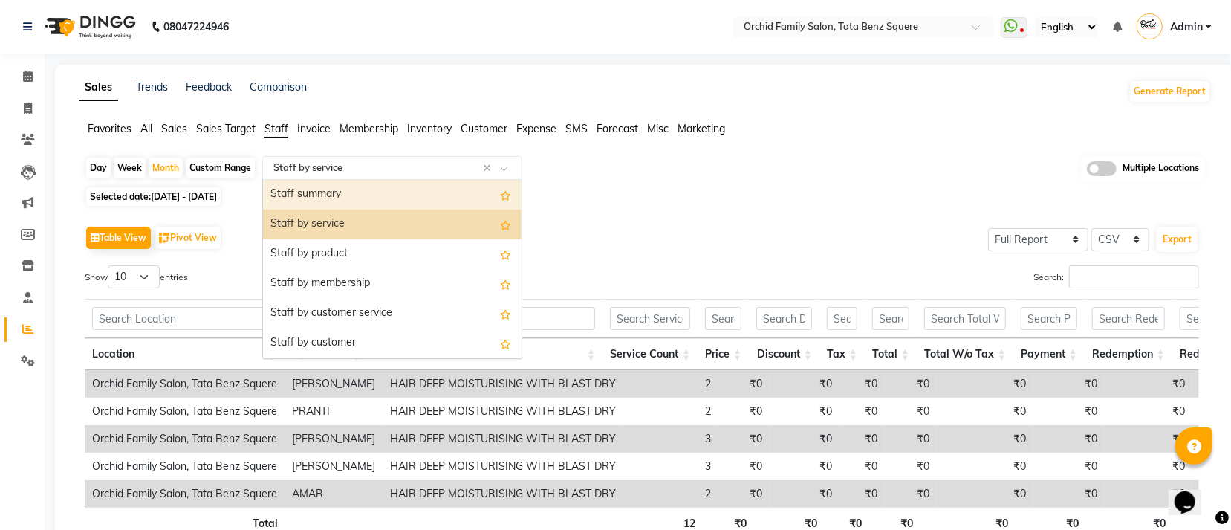
click at [338, 192] on div "Staff summary" at bounding box center [392, 195] width 258 height 30
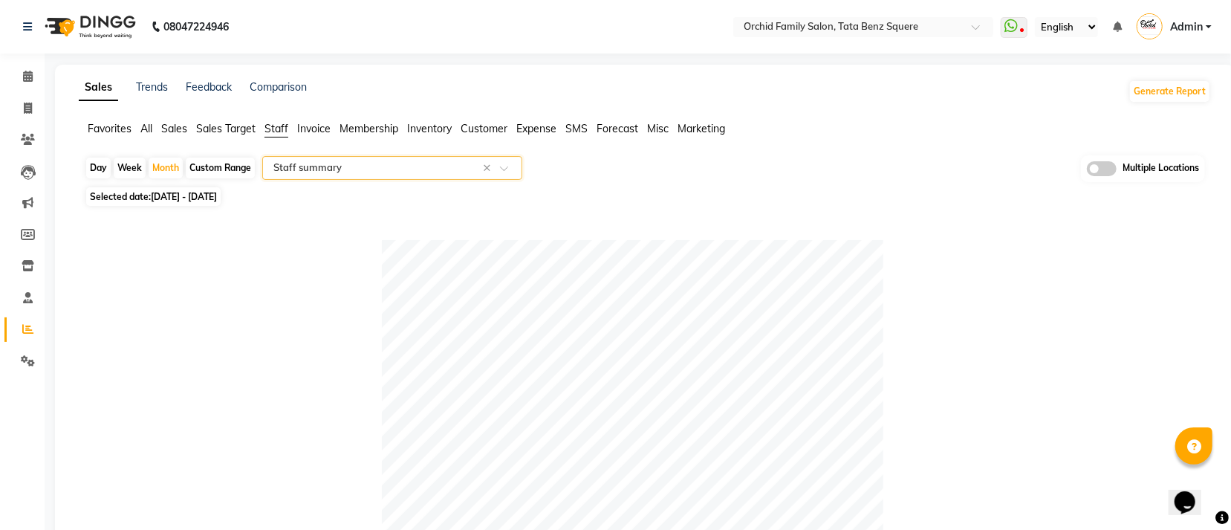
click at [409, 167] on input "text" at bounding box center [377, 167] width 214 height 15
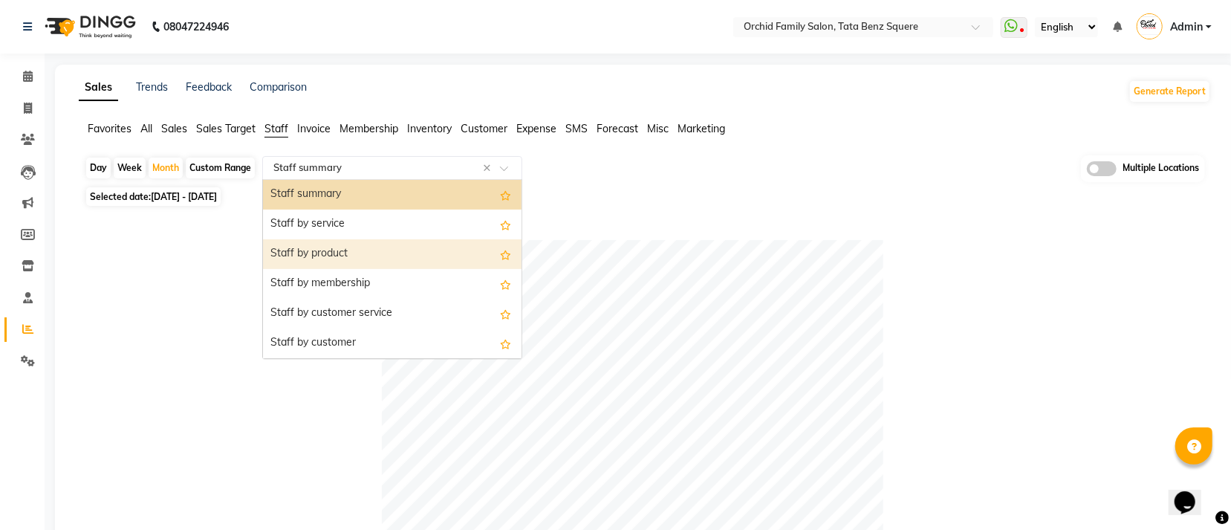
click at [384, 248] on div "Staff by product" at bounding box center [392, 254] width 258 height 30
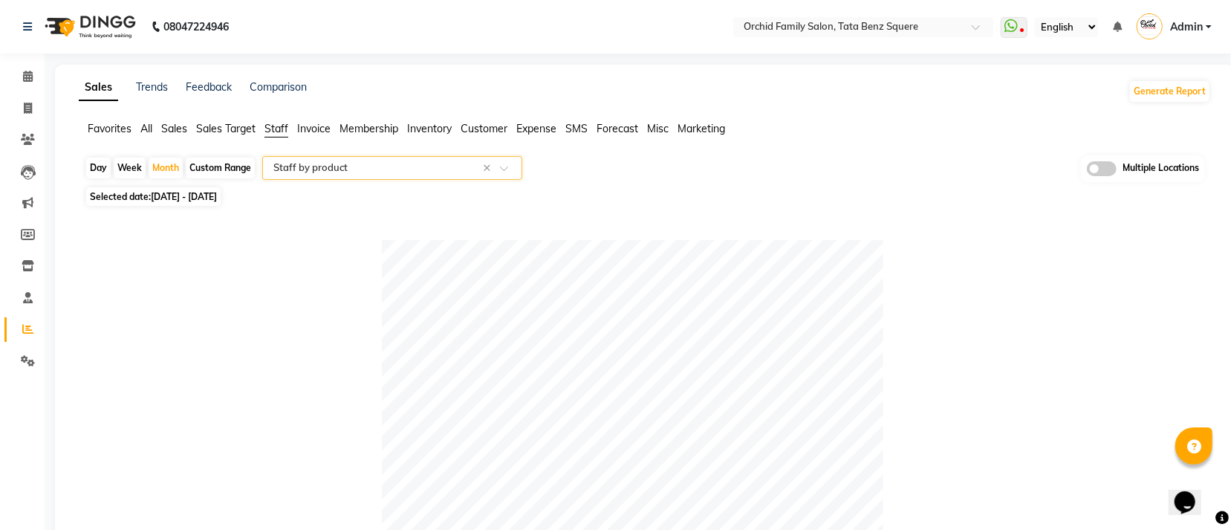
click at [137, 169] on div "Week" at bounding box center [130, 167] width 32 height 21
select select "8"
select select "2025"
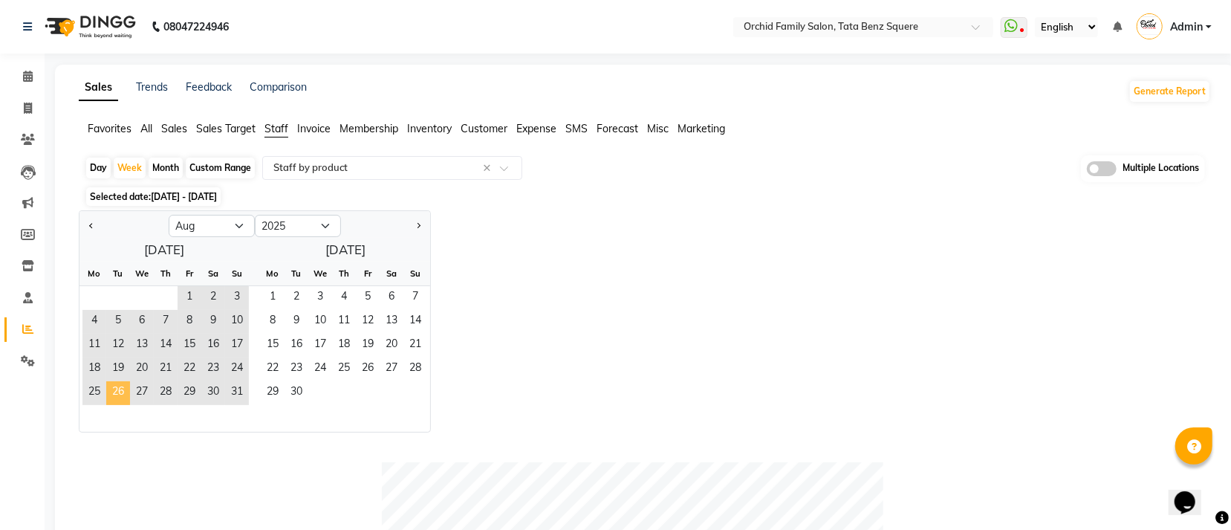
click at [124, 392] on span "26" at bounding box center [118, 393] width 24 height 24
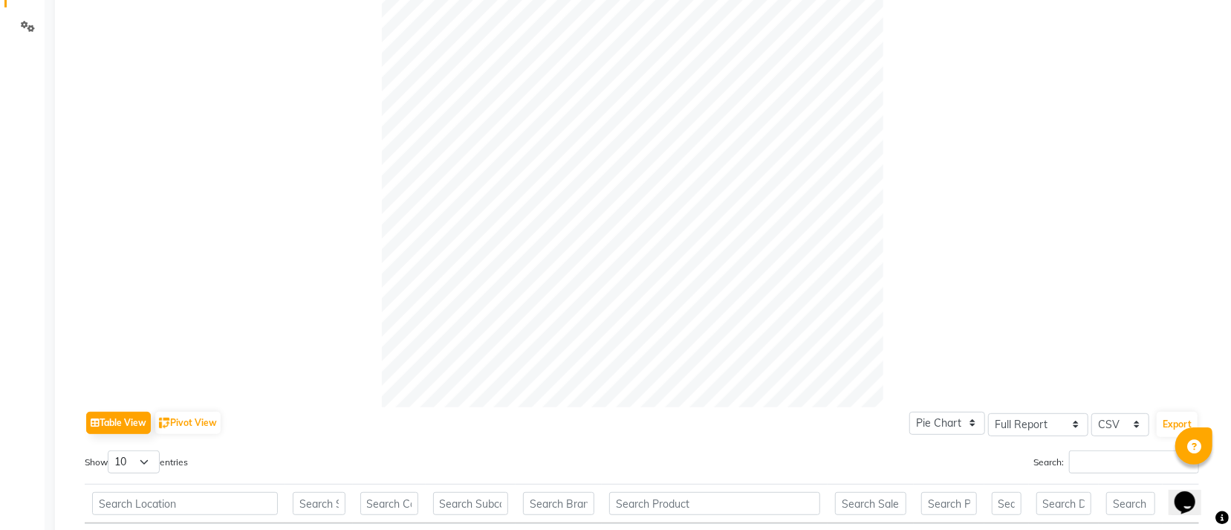
scroll to position [668, 0]
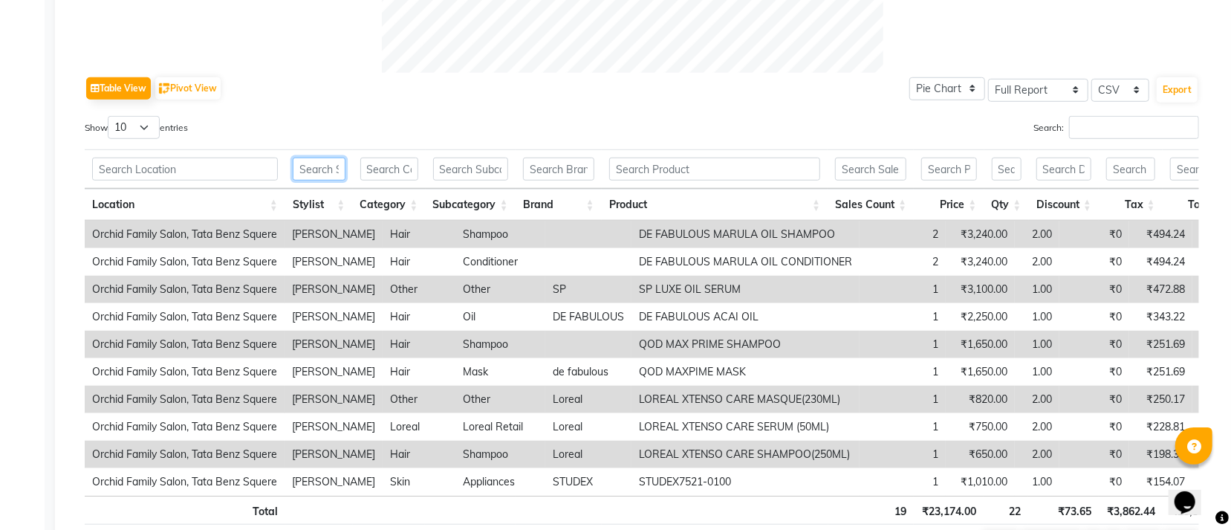
click at [325, 166] on input "text" at bounding box center [319, 168] width 53 height 23
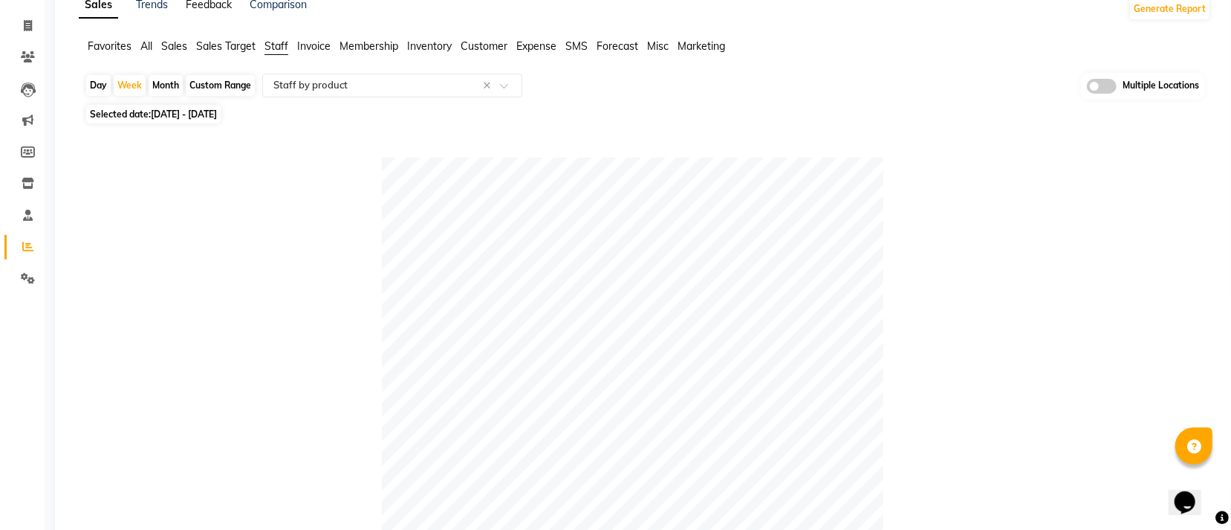
scroll to position [0, 0]
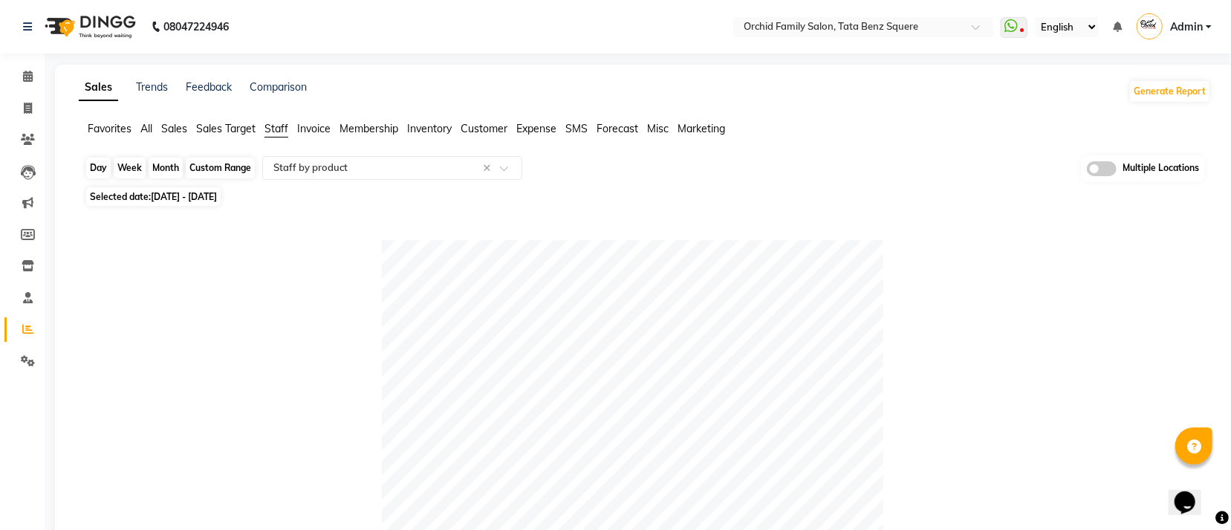
type input "[PERSON_NAME]"
click at [125, 167] on div "Week" at bounding box center [130, 167] width 32 height 21
select select "8"
select select "2025"
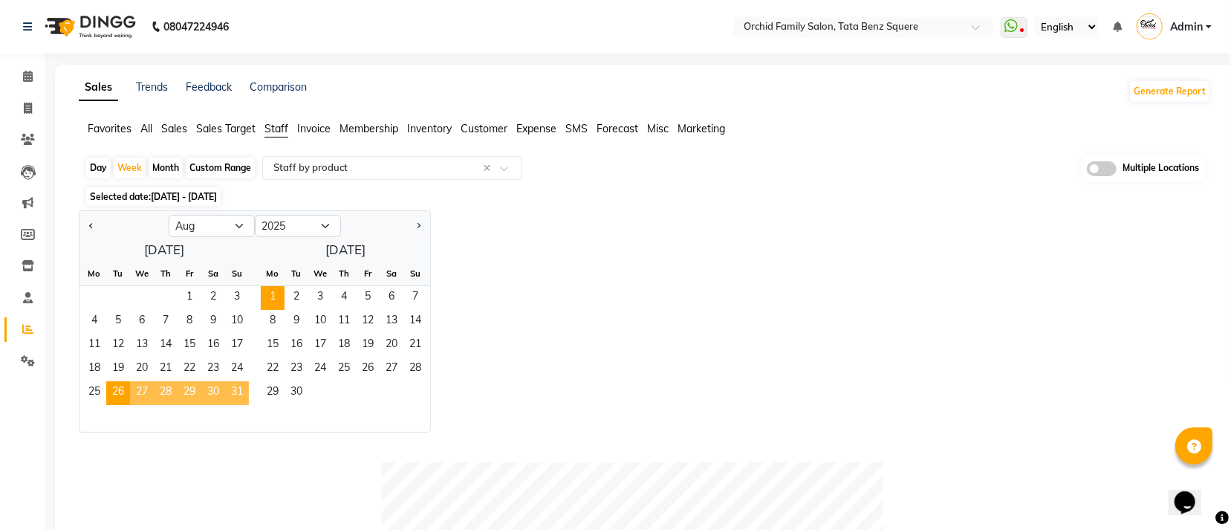
click at [160, 163] on div "Month" at bounding box center [166, 167] width 34 height 21
select select "8"
select select "2025"
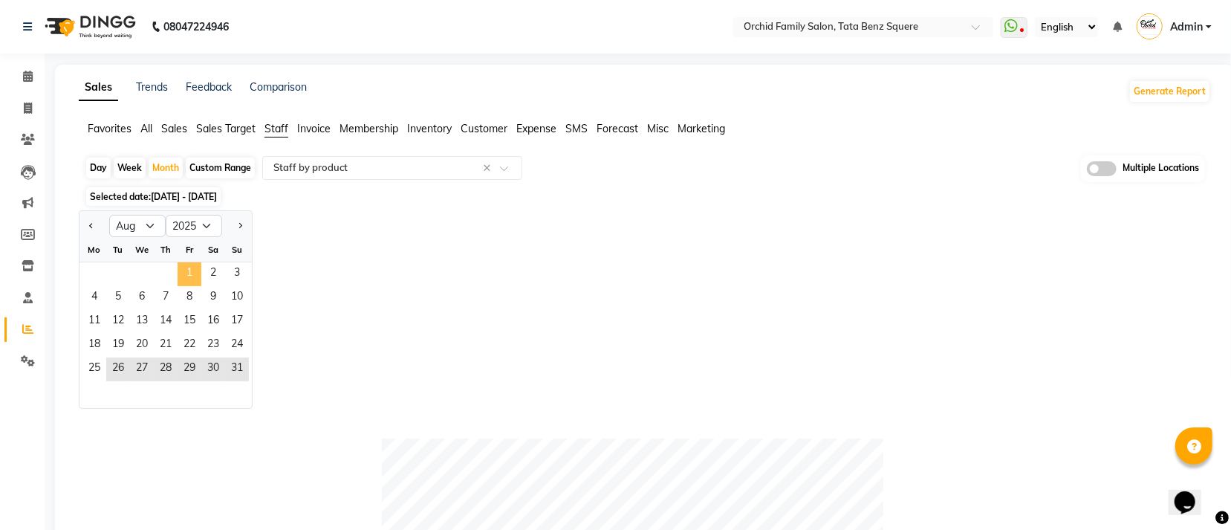
click at [189, 269] on span "1" at bounding box center [190, 274] width 24 height 24
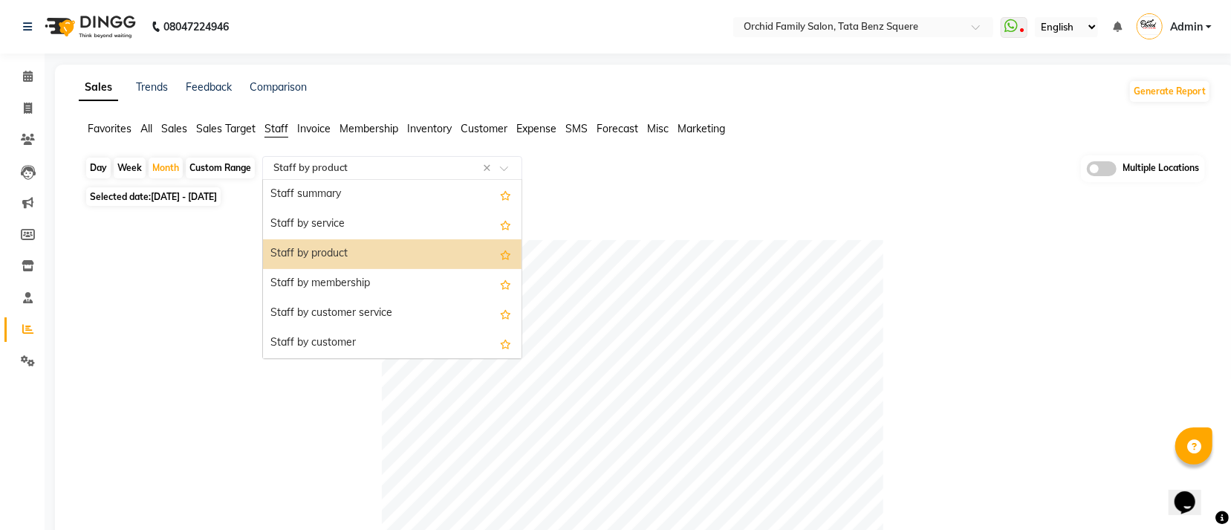
click at [314, 167] on input "text" at bounding box center [377, 167] width 214 height 15
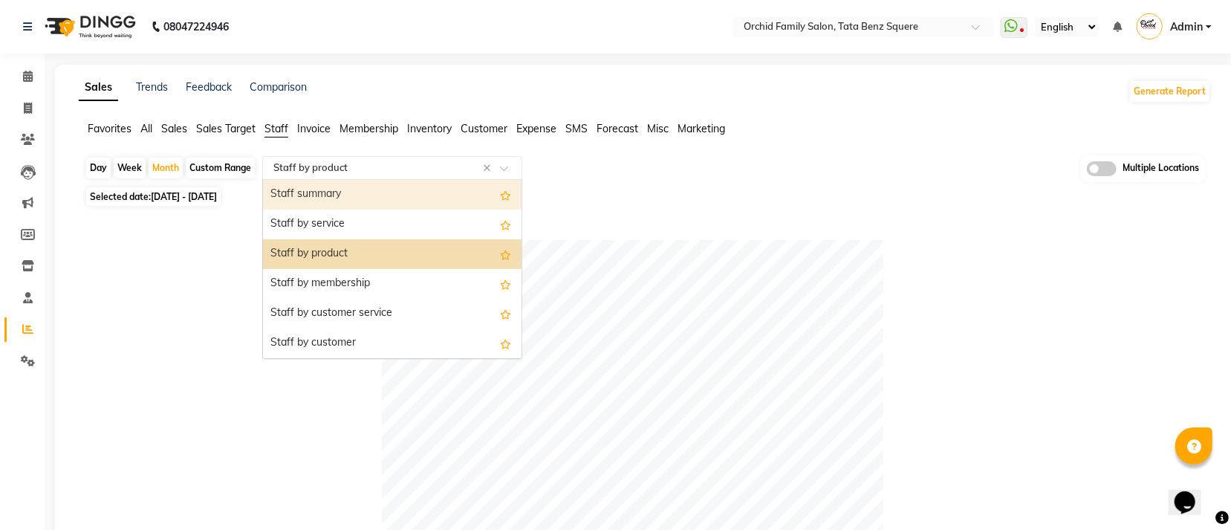
click at [319, 193] on div "Staff summary" at bounding box center [392, 195] width 258 height 30
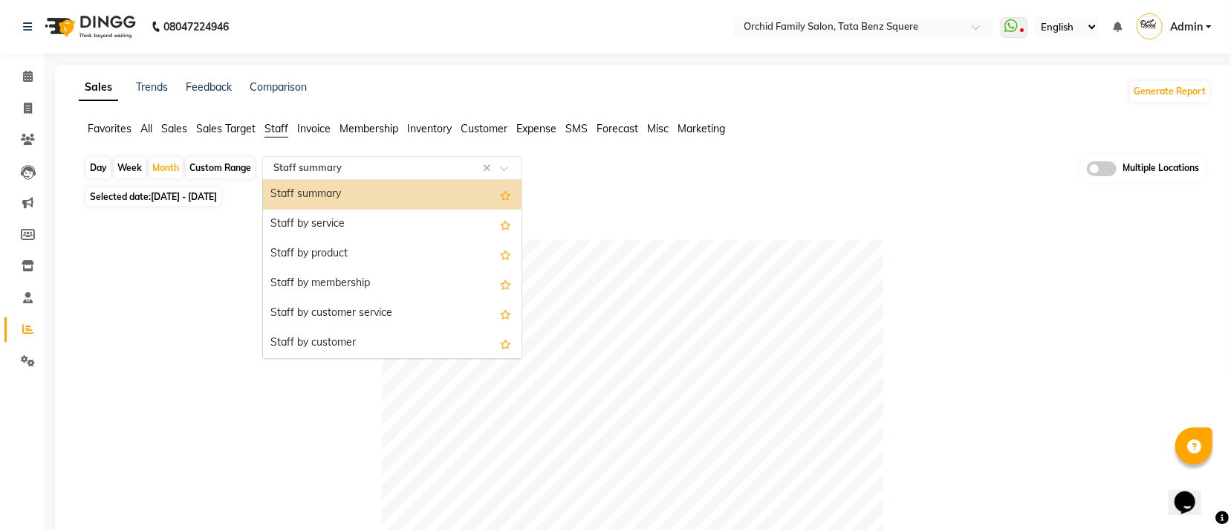
click at [374, 172] on input "text" at bounding box center [377, 167] width 214 height 15
click at [331, 198] on div "Staff summary" at bounding box center [392, 195] width 258 height 30
click at [386, 157] on div "Select Report Type × Staff summary ×" at bounding box center [392, 168] width 260 height 24
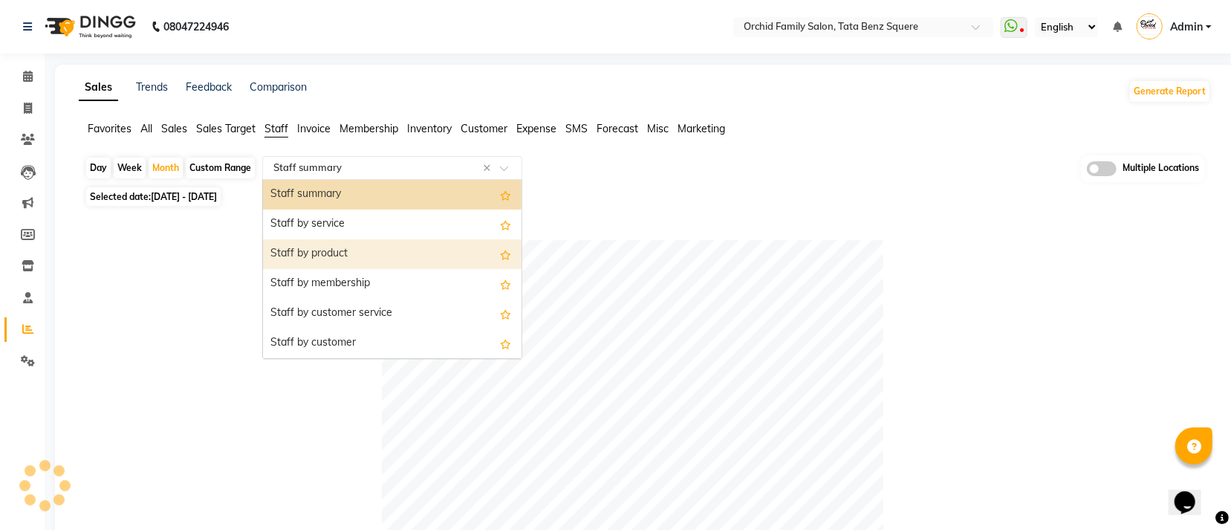
click at [349, 245] on div "Staff by product" at bounding box center [392, 254] width 258 height 30
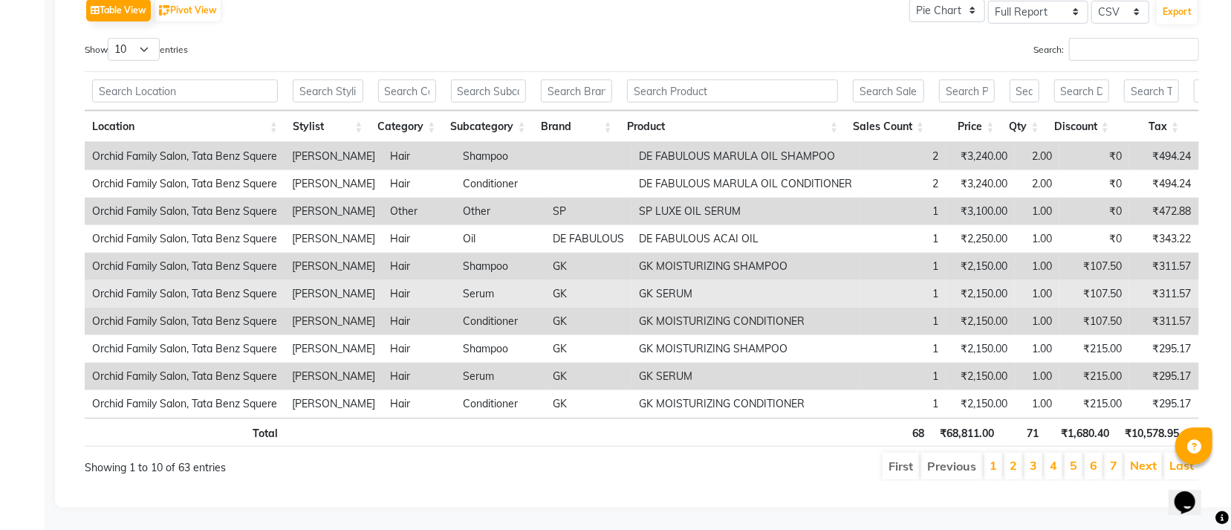
scroll to position [667, 0]
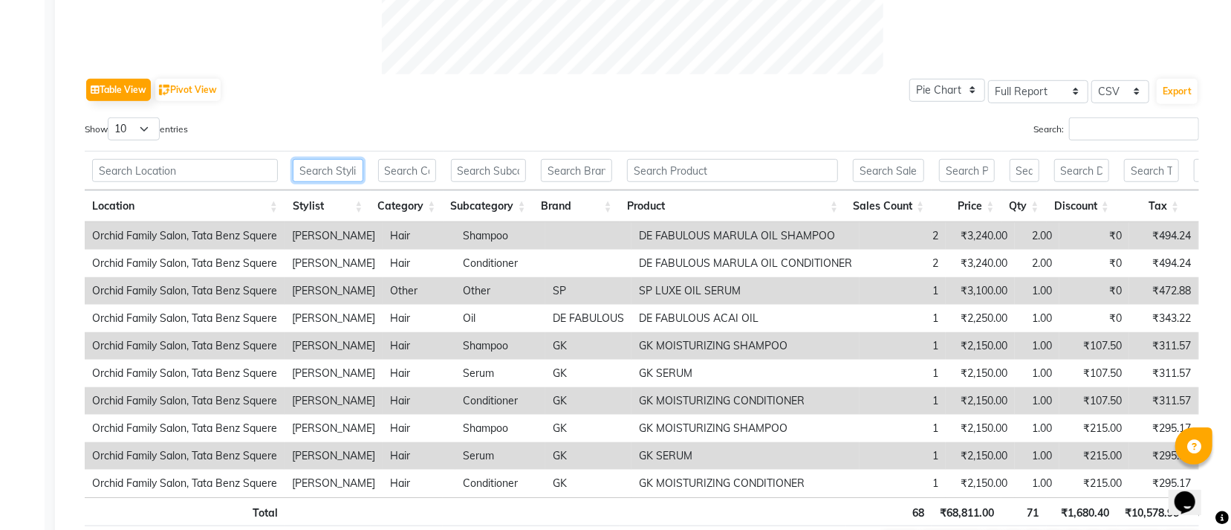
click at [338, 169] on input "text" at bounding box center [328, 170] width 71 height 23
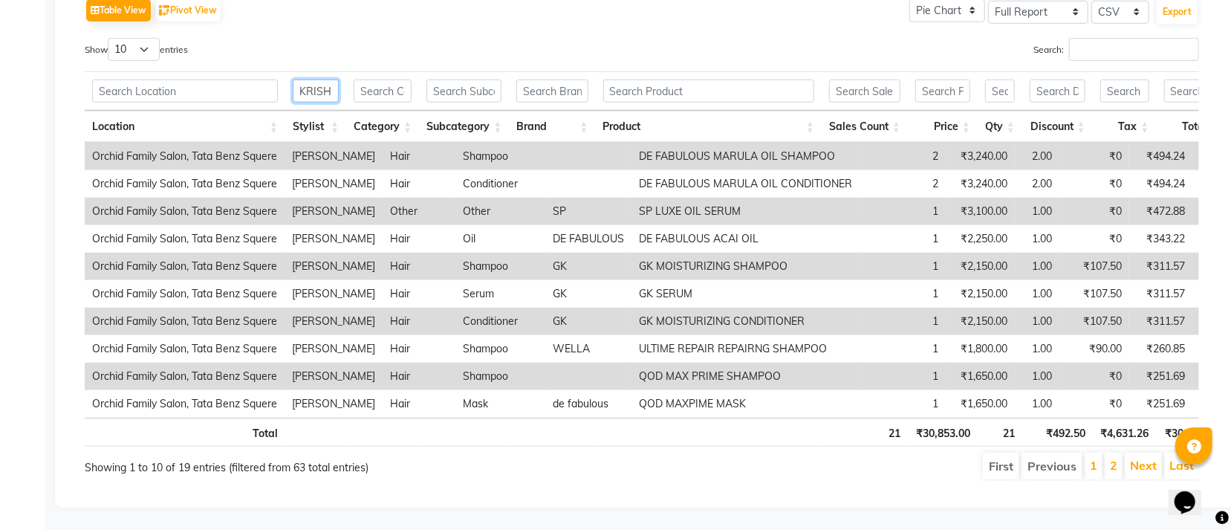
scroll to position [0, 27]
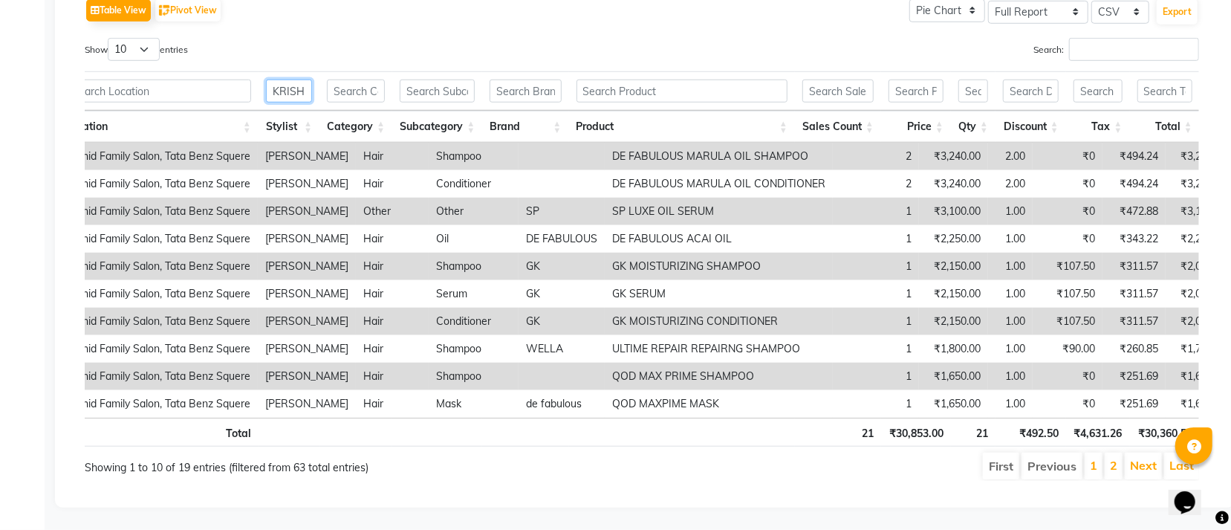
type input "KRISH"
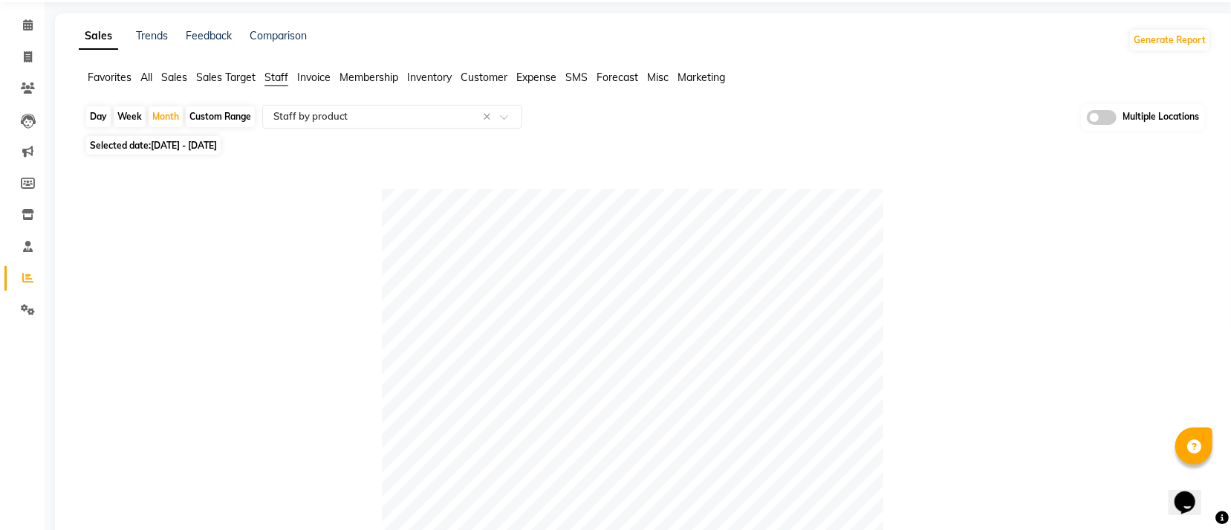
scroll to position [0, 0]
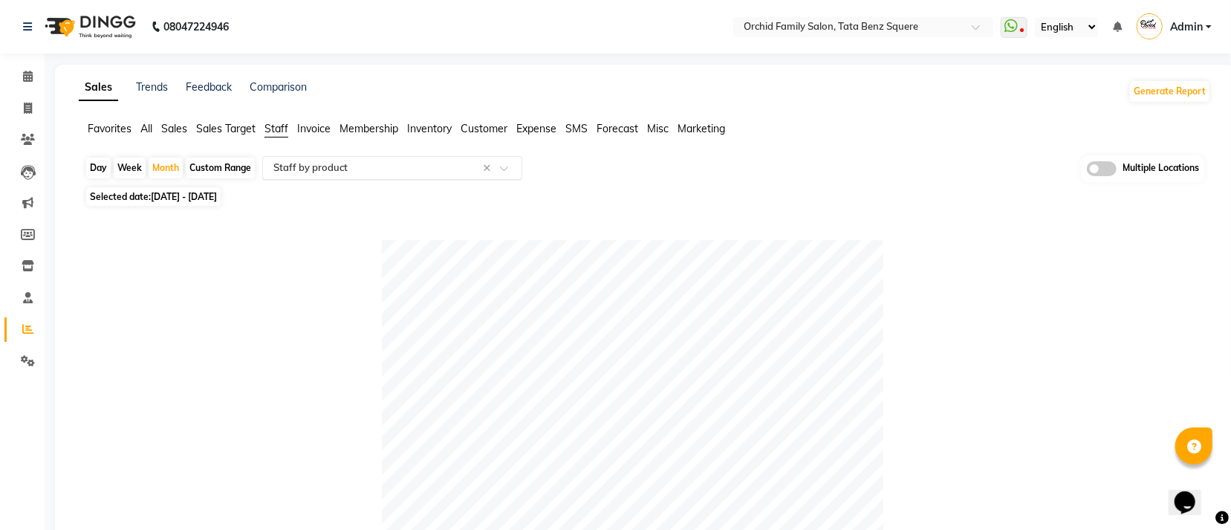
click at [307, 166] on input "text" at bounding box center [377, 167] width 214 height 15
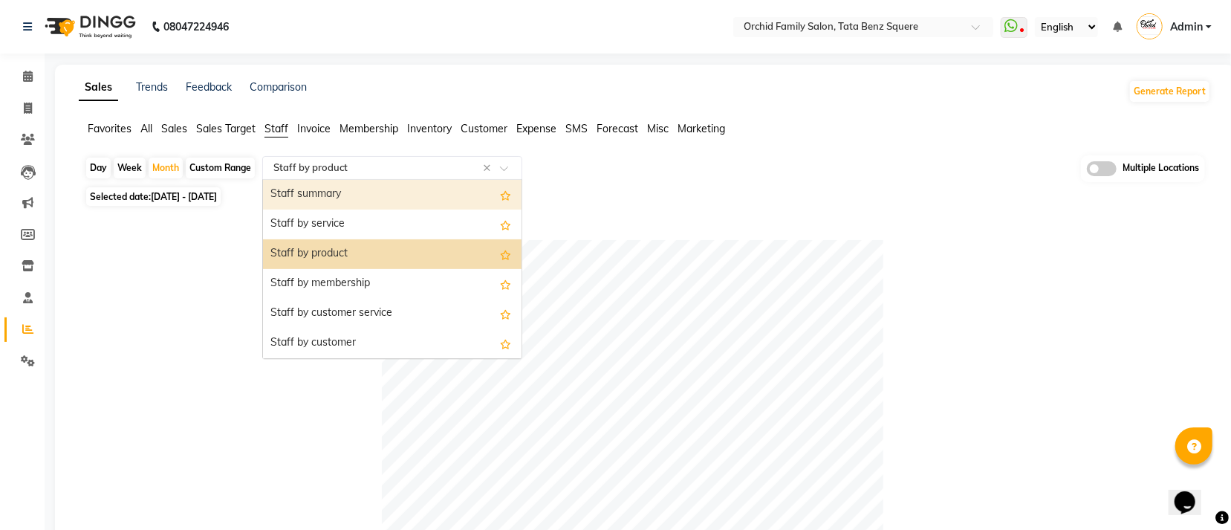
click at [297, 192] on div "Staff summary" at bounding box center [392, 195] width 258 height 30
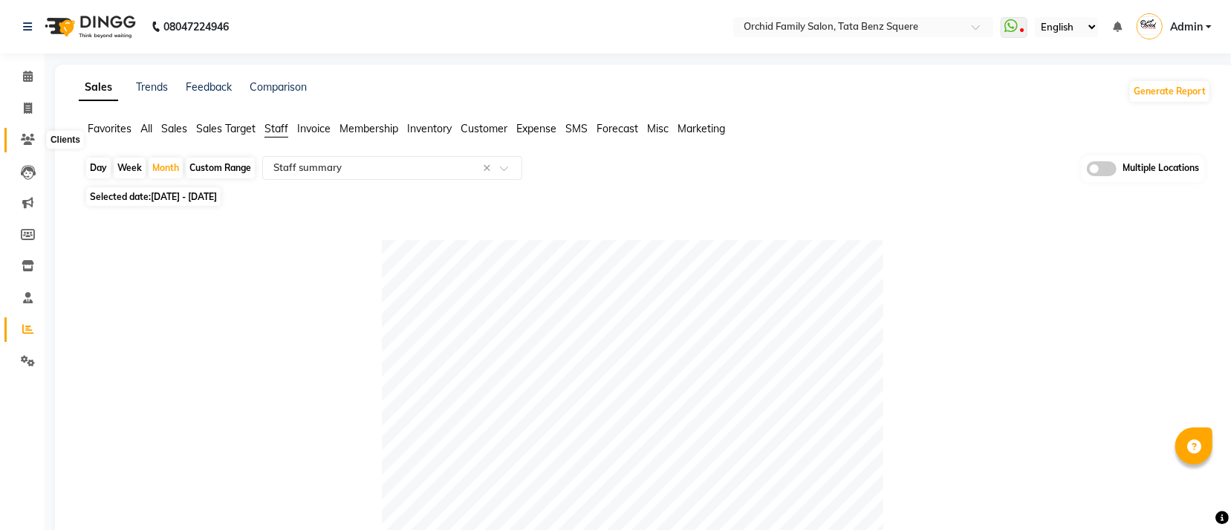
click at [21, 141] on icon at bounding box center [28, 139] width 14 height 11
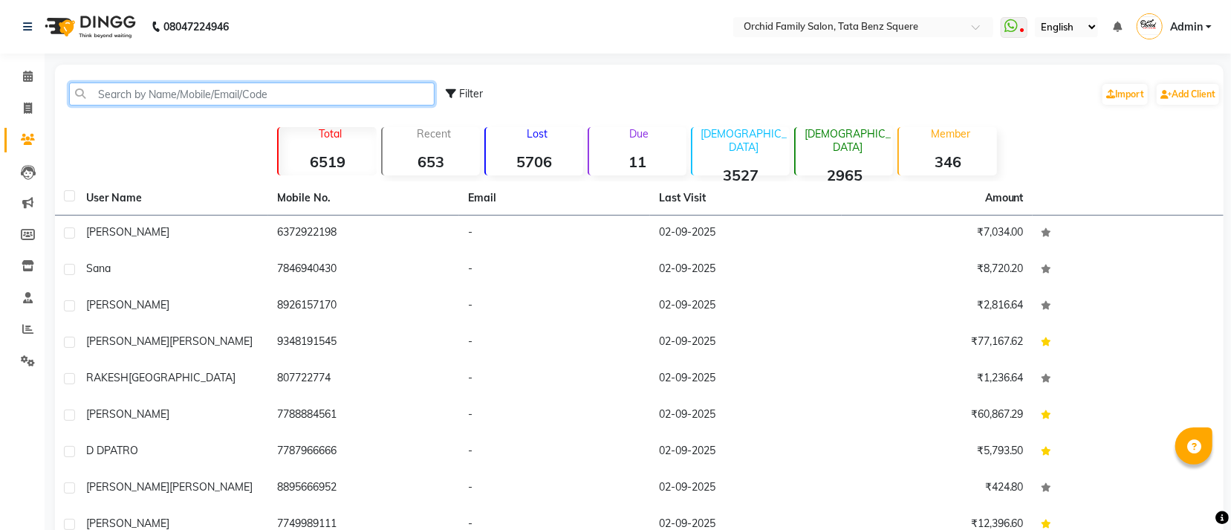
drag, startPoint x: 118, startPoint y: 91, endPoint x: 432, endPoint y: 124, distance: 316.0
click at [122, 91] on input "text" at bounding box center [251, 93] width 365 height 23
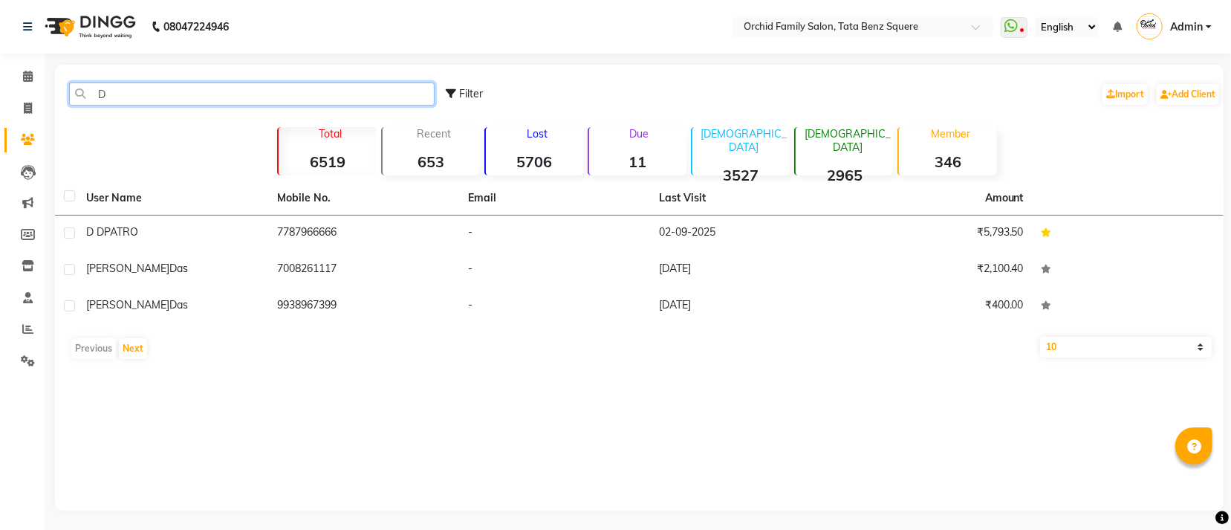
type input "D"
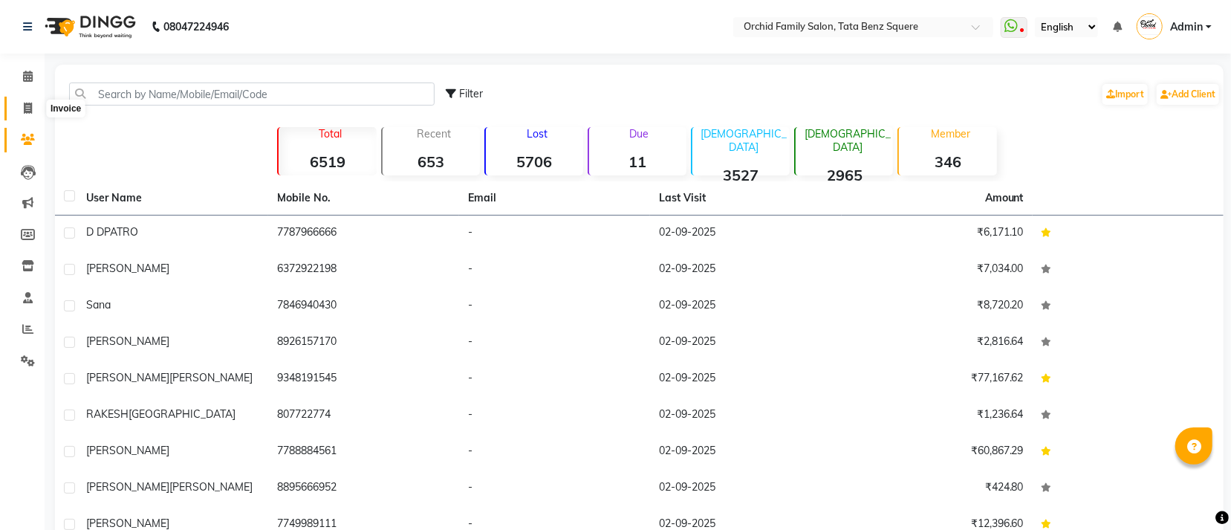
click at [26, 103] on icon at bounding box center [28, 108] width 8 height 11
select select "service"
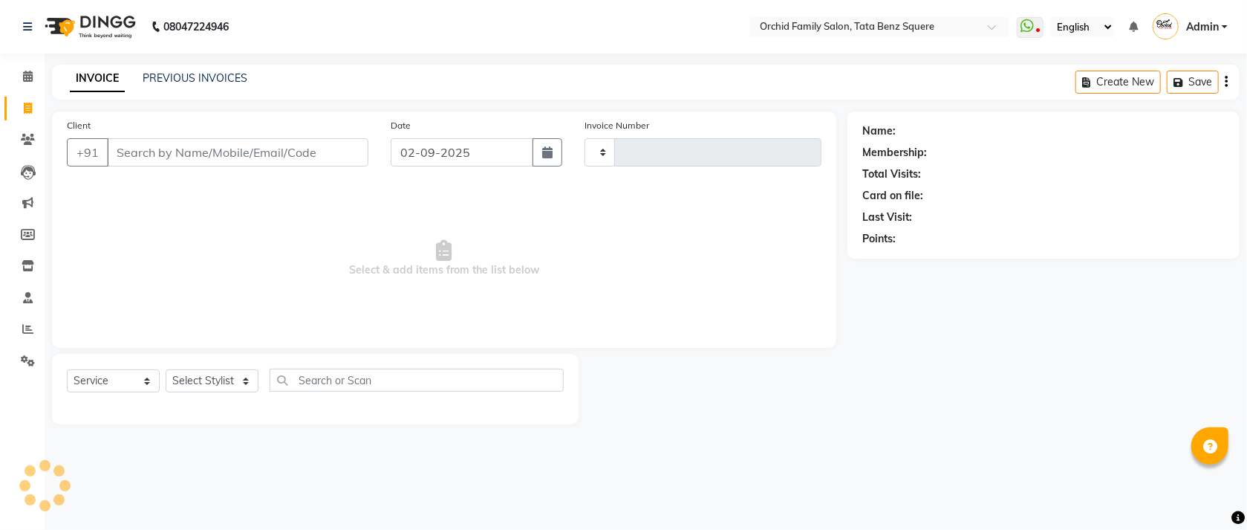
type input "2249"
select select "107"
click at [162, 84] on link "PREVIOUS INVOICES" at bounding box center [195, 77] width 105 height 13
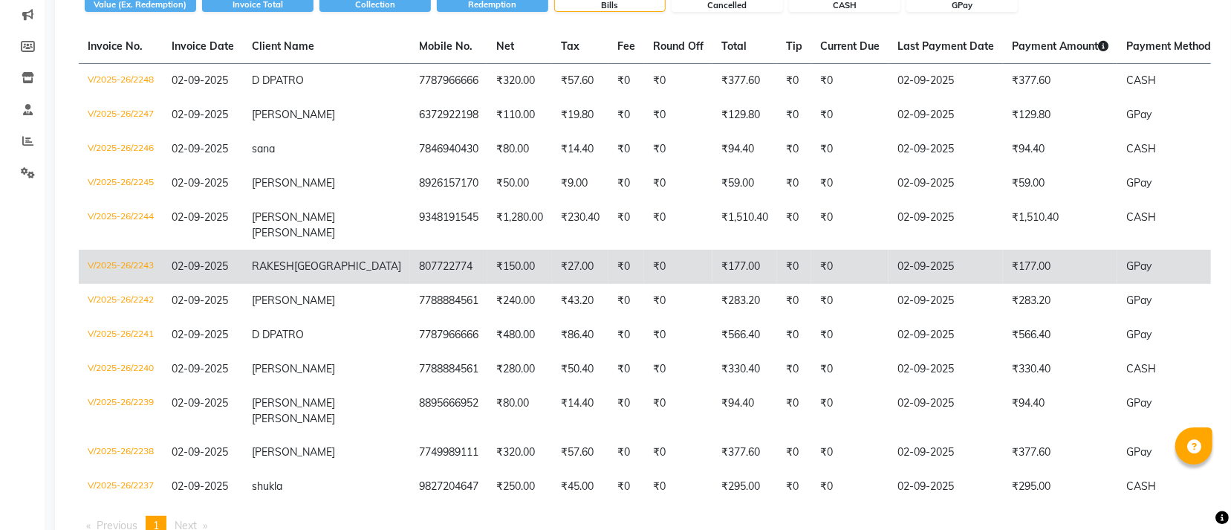
scroll to position [223, 0]
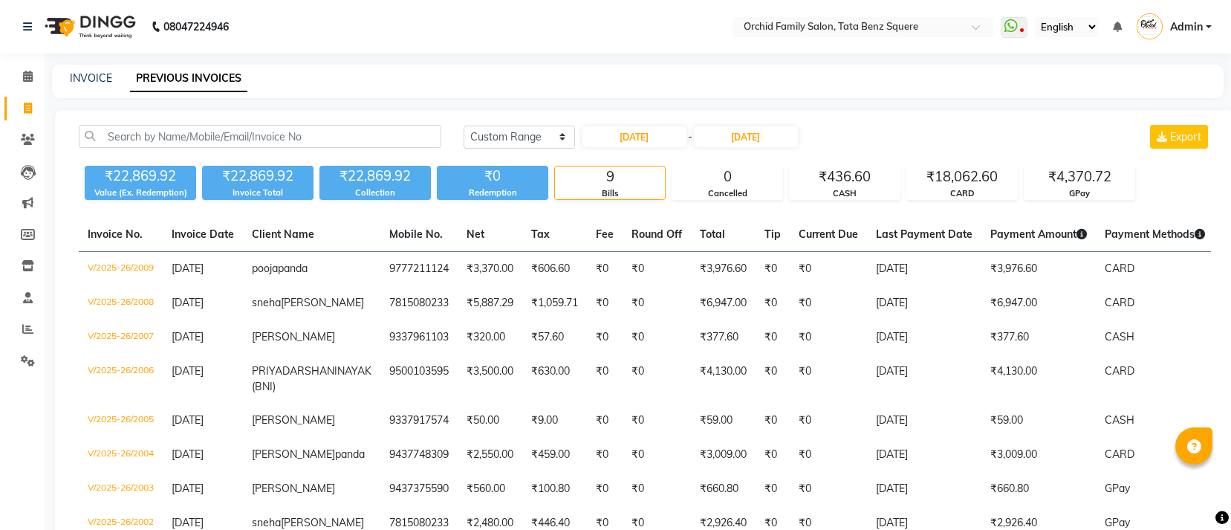
select select "range"
click at [85, 78] on link "INVOICE" at bounding box center [91, 77] width 42 height 13
select select "service"
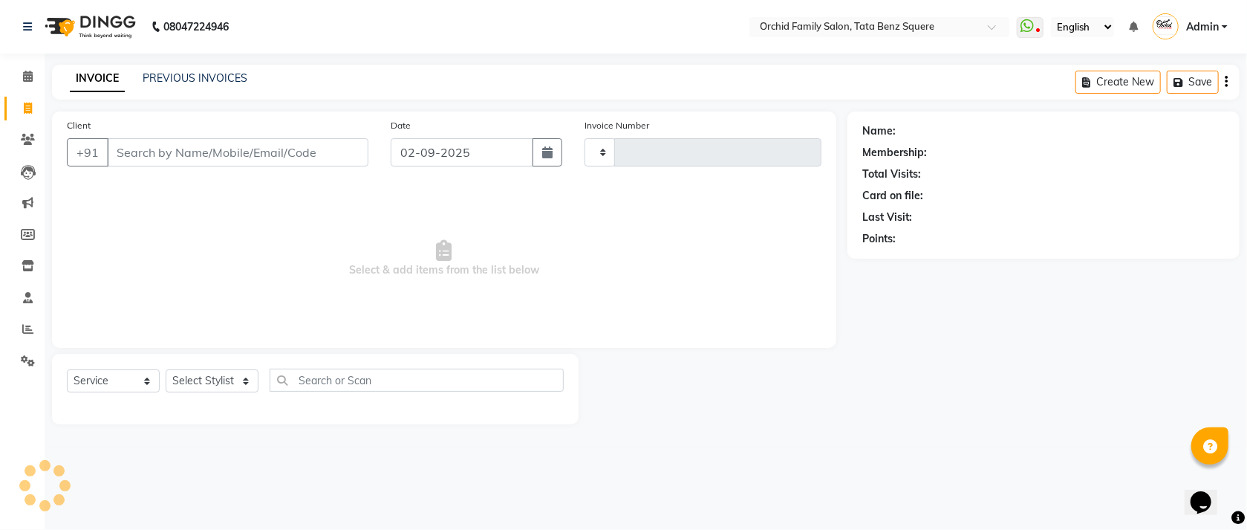
type input "2246"
select select "107"
click at [181, 82] on link "PREVIOUS INVOICES" at bounding box center [195, 77] width 105 height 13
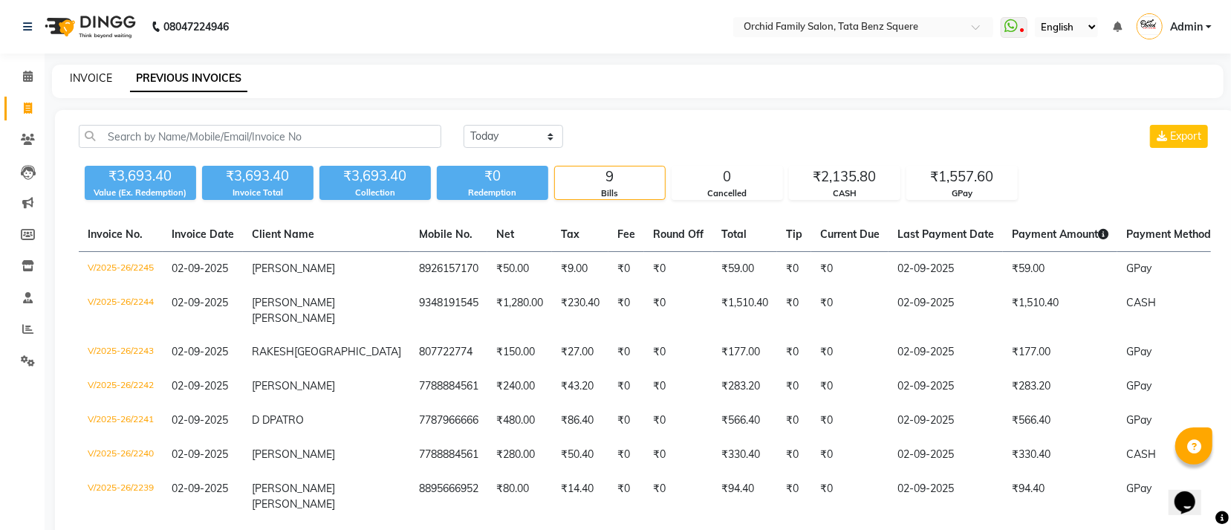
click at [97, 77] on link "INVOICE" at bounding box center [91, 77] width 42 height 13
select select "service"
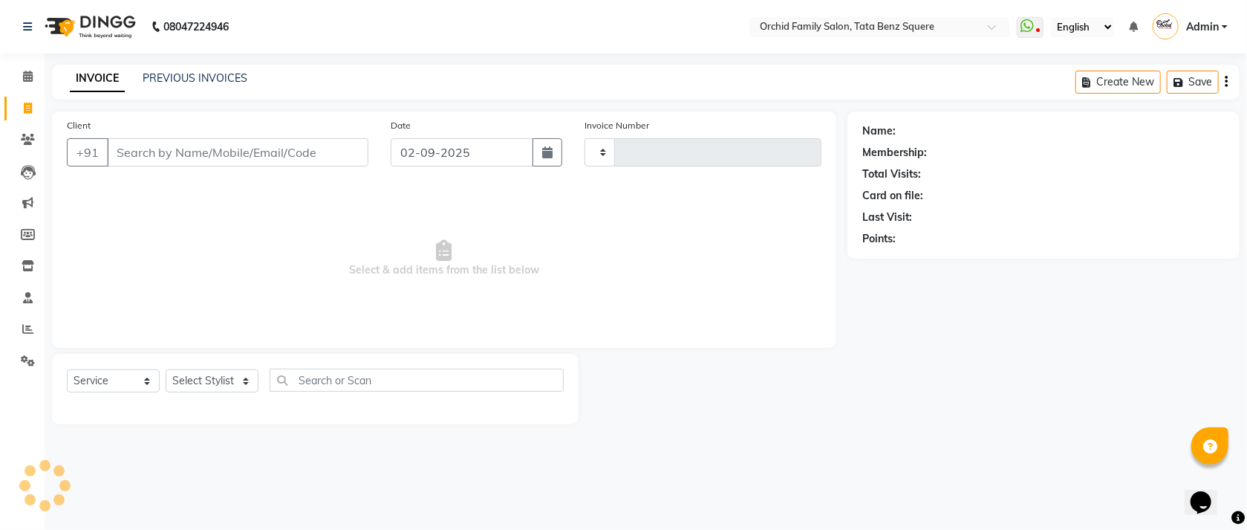
type input "2246"
select select "107"
select select "service"
